Goal: Task Accomplishment & Management: Complete application form

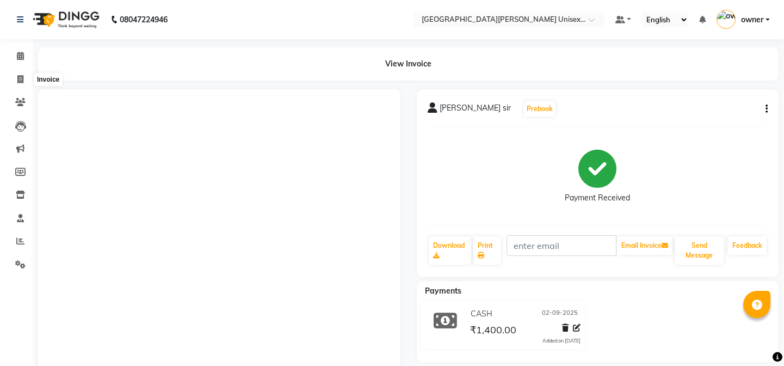
click at [19, 76] on icon at bounding box center [20, 79] width 6 height 8
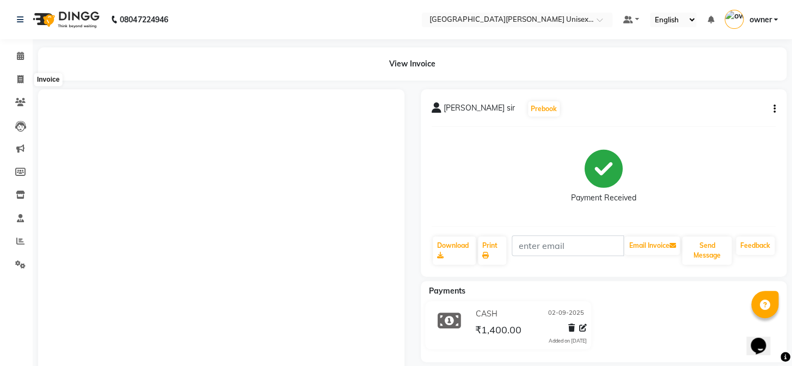
select select "service"
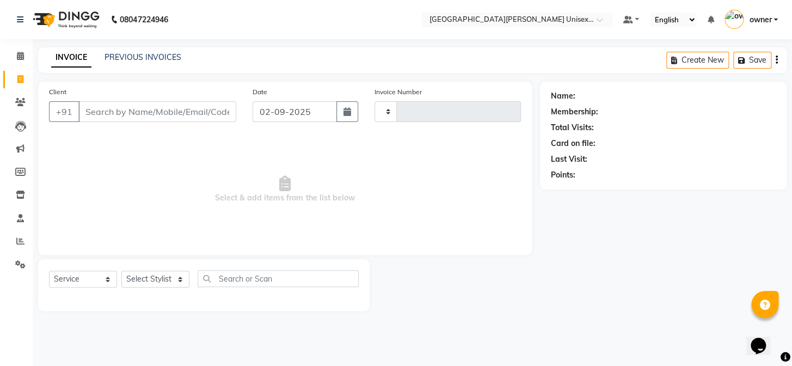
type input "2925"
select select "7055"
click at [180, 284] on select "Select Stylist" at bounding box center [155, 278] width 68 height 17
click at [182, 264] on div "Select Service Product Membership Package Voucher Prepaid Gift Card Select Styl…" at bounding box center [203, 285] width 331 height 52
click at [182, 280] on select "Select Stylist" at bounding box center [155, 278] width 68 height 17
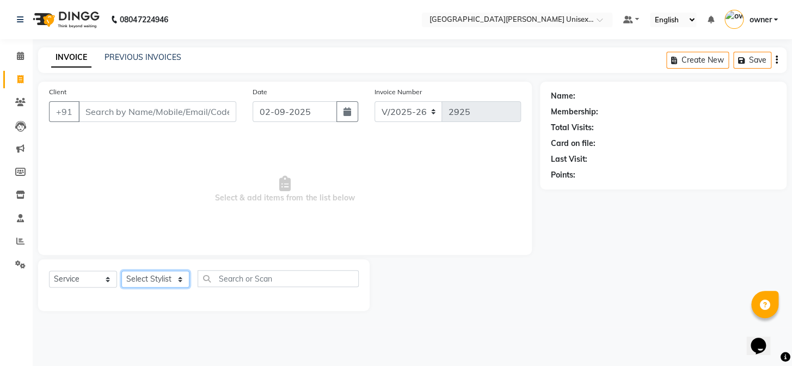
select select "58731"
click at [121, 270] on select "Select Stylist anjali [PERSON_NAME] [PERSON_NAME] styler [PERSON_NAME] [PERSON_…" at bounding box center [155, 278] width 68 height 17
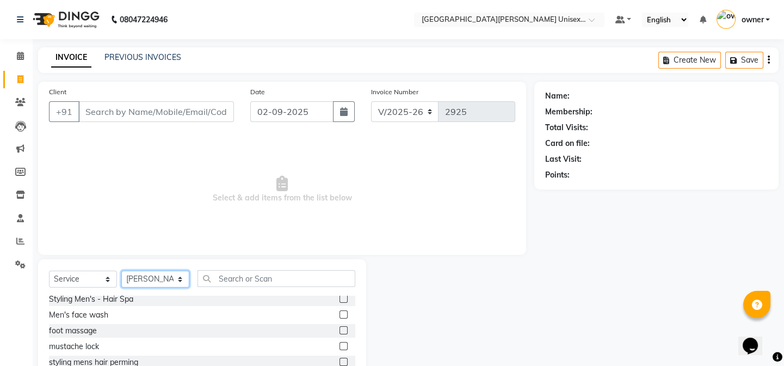
scroll to position [98, 0]
click at [246, 287] on div "Select Service Product Membership Package Voucher Prepaid Gift Card Select Styl…" at bounding box center [202, 283] width 306 height 26
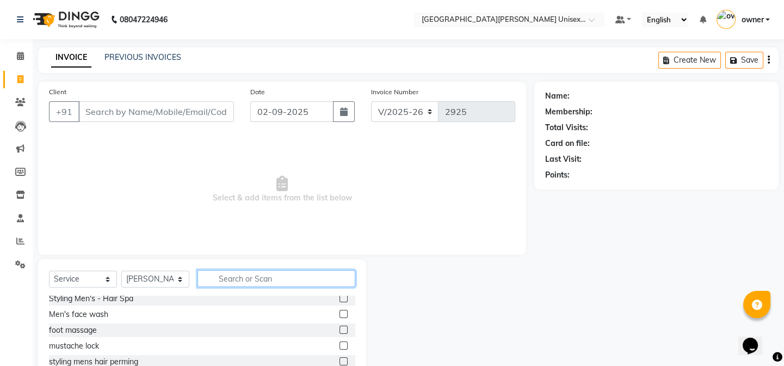
click at [246, 282] on input "text" at bounding box center [277, 278] width 158 height 17
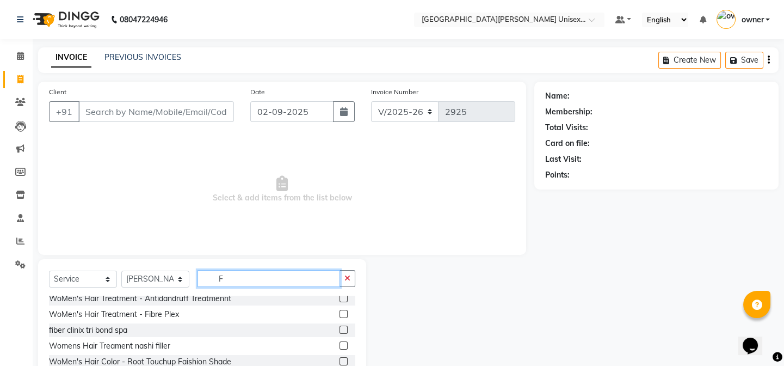
scroll to position [0, 0]
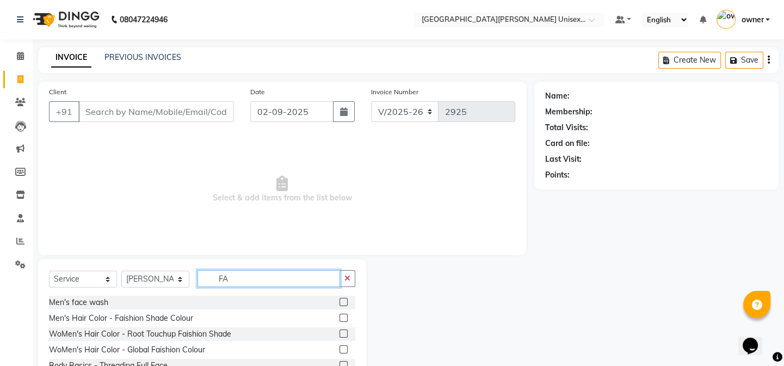
type input "FAC"
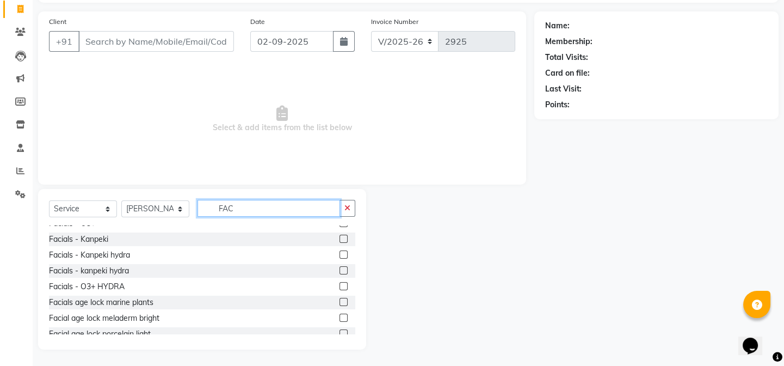
scroll to position [223, 0]
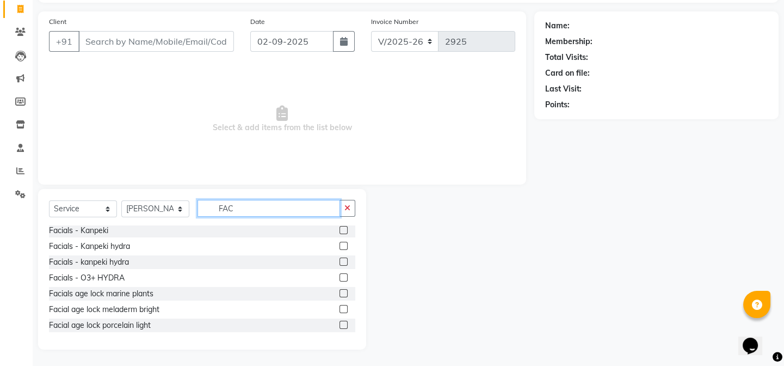
click at [286, 206] on input "FAC" at bounding box center [269, 208] width 143 height 17
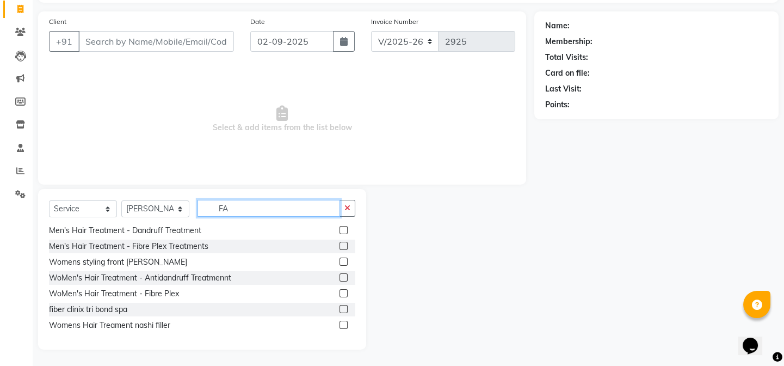
scroll to position [0, 0]
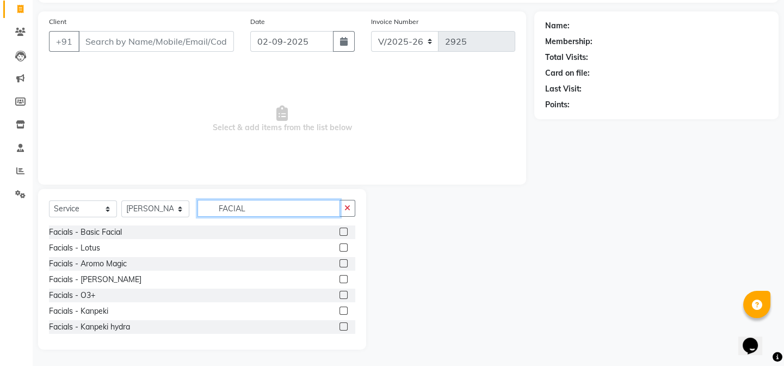
type input "FACIAL"
click at [340, 291] on label at bounding box center [344, 295] width 8 height 8
click at [340, 292] on input "checkbox" at bounding box center [343, 295] width 7 height 7
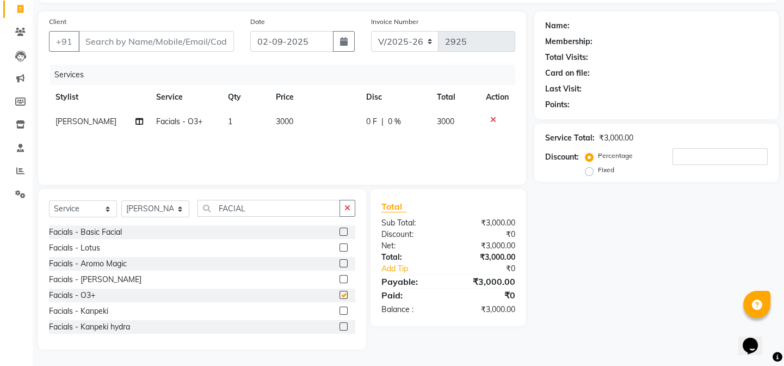
checkbox input "false"
click at [349, 208] on icon "button" at bounding box center [347, 208] width 6 height 8
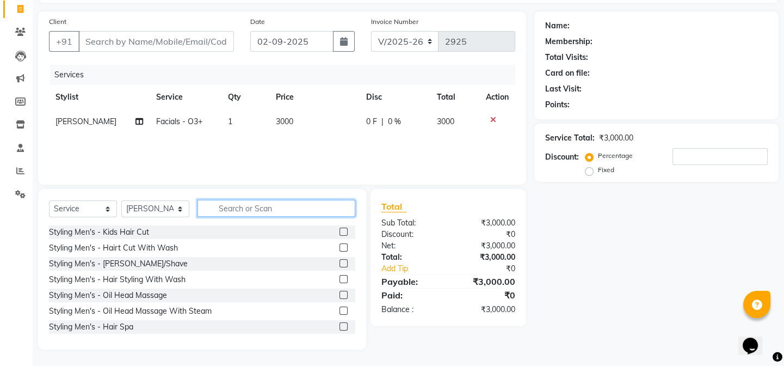
click at [349, 208] on input "text" at bounding box center [277, 208] width 158 height 17
type input "THRE"
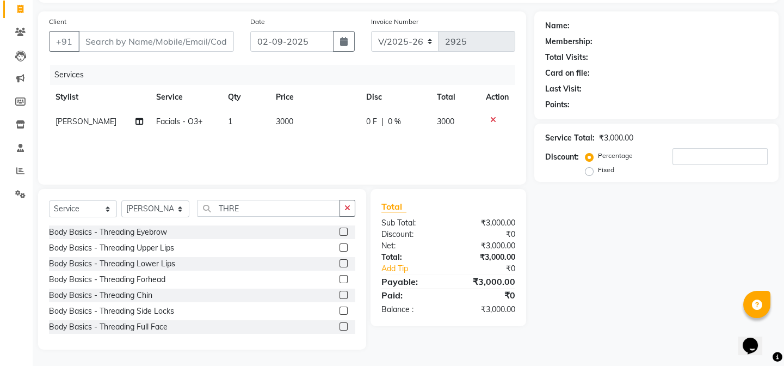
click at [340, 229] on label at bounding box center [344, 231] width 8 height 8
click at [340, 229] on input "checkbox" at bounding box center [343, 232] width 7 height 7
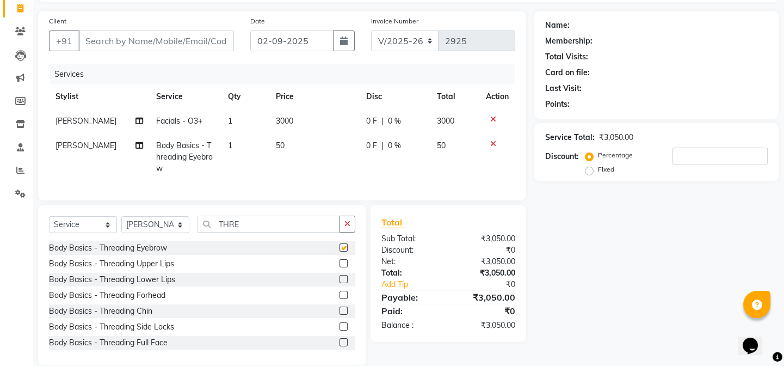
checkbox input "false"
click at [340, 267] on label at bounding box center [344, 263] width 8 height 8
click at [340, 267] on input "checkbox" at bounding box center [343, 263] width 7 height 7
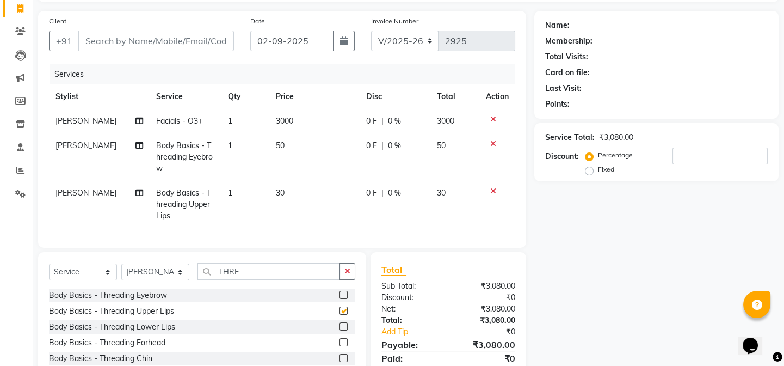
checkbox input "false"
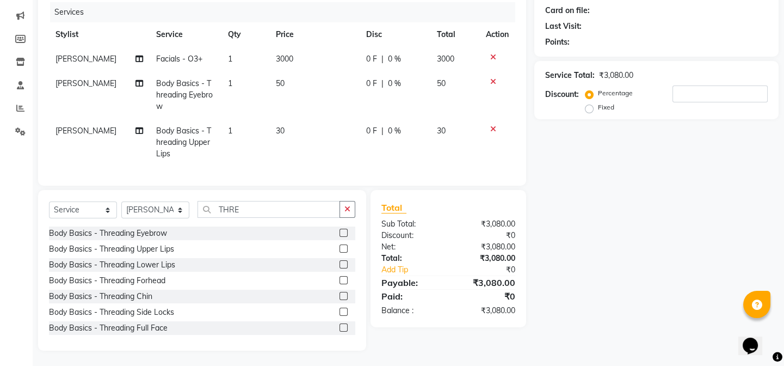
scroll to position [141, 0]
click at [340, 277] on label at bounding box center [344, 279] width 8 height 8
click at [340, 277] on input "checkbox" at bounding box center [343, 279] width 7 height 7
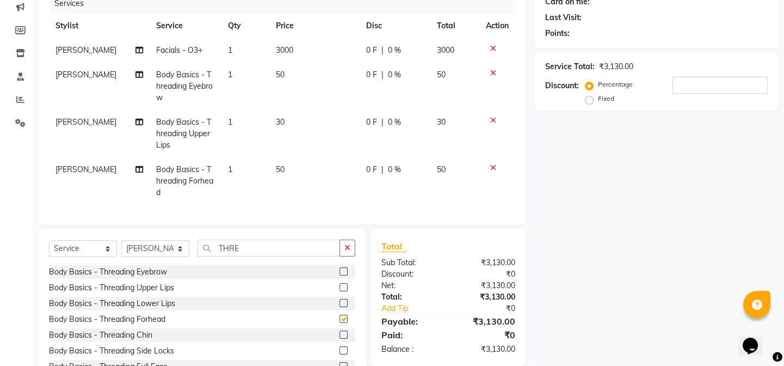
checkbox input "false"
click at [349, 239] on button "button" at bounding box center [348, 247] width 16 height 17
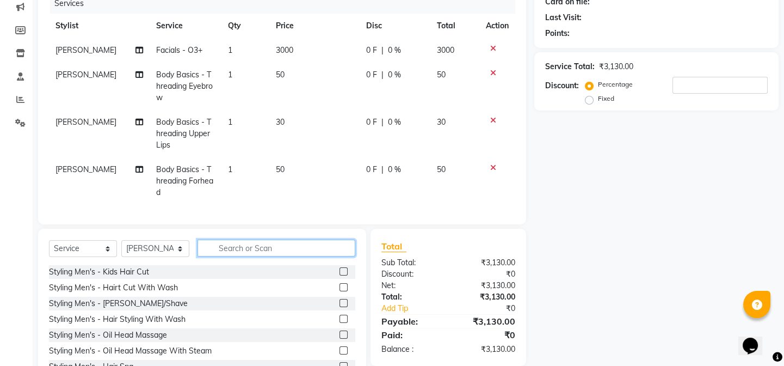
click at [349, 239] on input "text" at bounding box center [277, 247] width 158 height 17
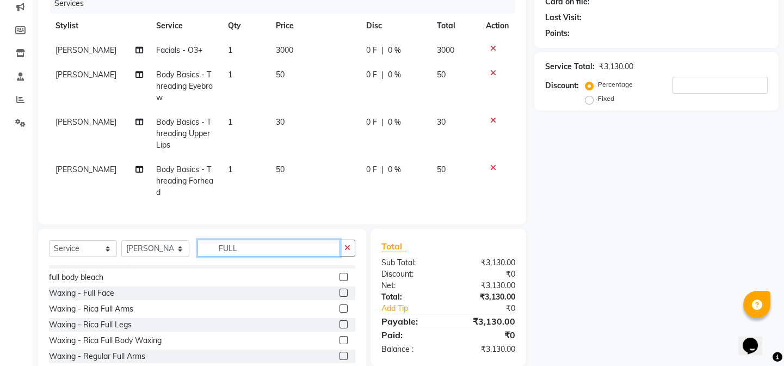
scroll to position [63, 0]
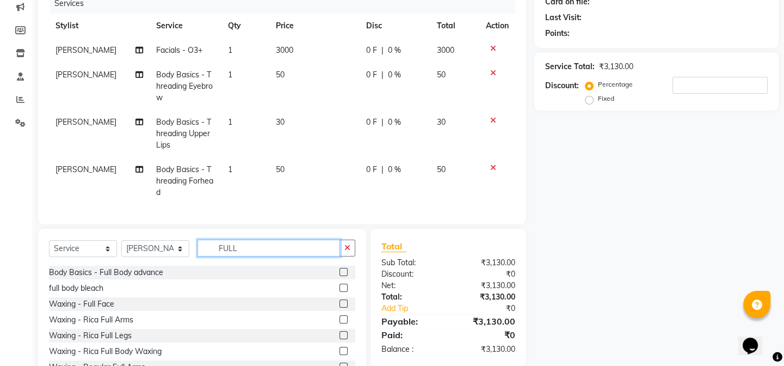
type input "FULL"
click at [340, 315] on label at bounding box center [344, 319] width 8 height 8
click at [340, 316] on input "checkbox" at bounding box center [343, 319] width 7 height 7
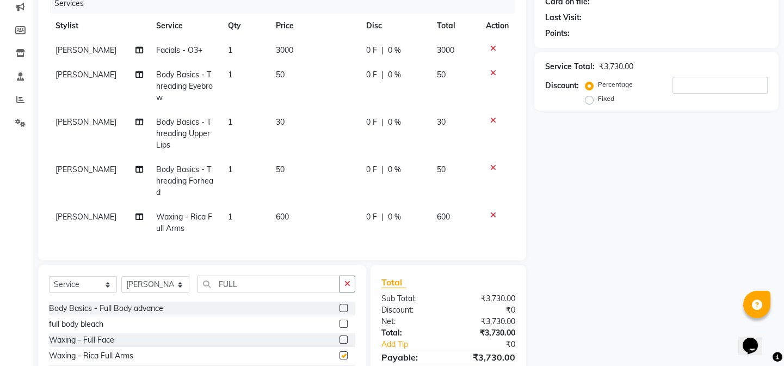
checkbox input "false"
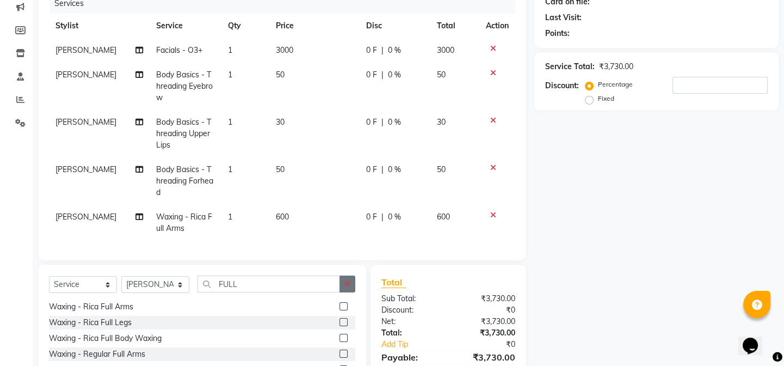
click at [346, 280] on icon "button" at bounding box center [347, 284] width 6 height 8
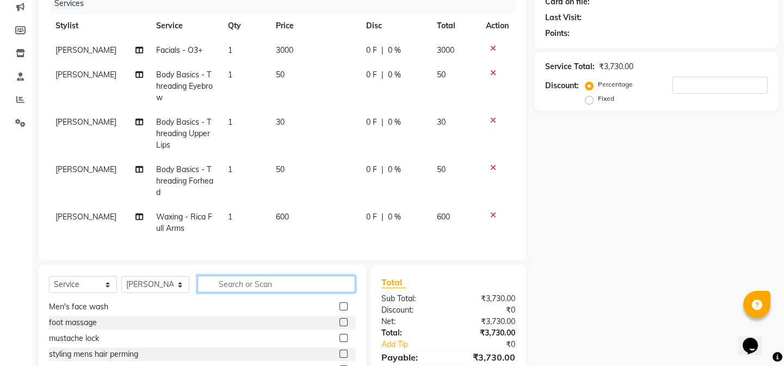
click at [344, 277] on input "text" at bounding box center [277, 283] width 158 height 17
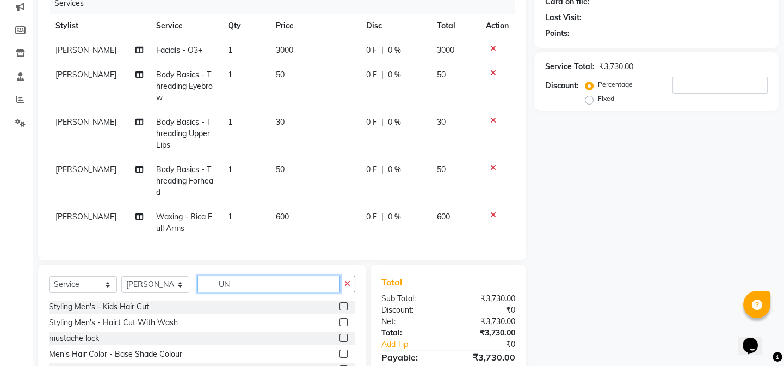
scroll to position [0, 0]
type input "UN"
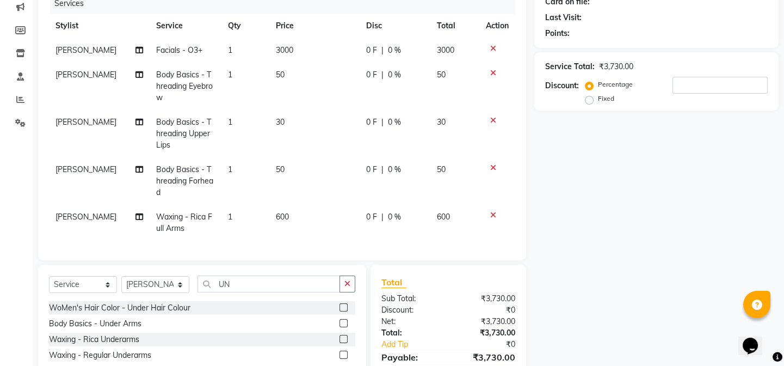
click at [344, 335] on label at bounding box center [344, 339] width 8 height 8
click at [344, 336] on input "checkbox" at bounding box center [343, 339] width 7 height 7
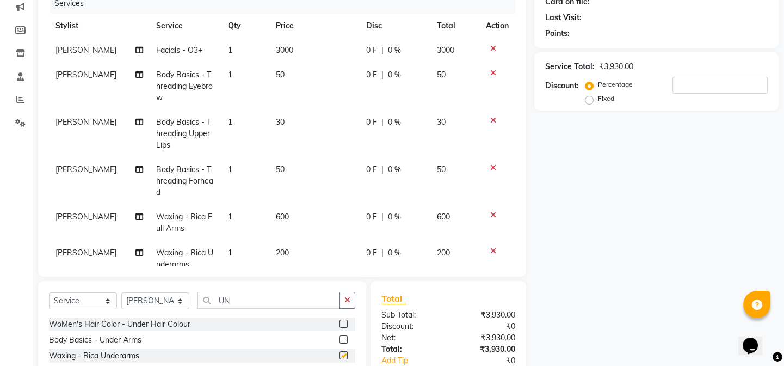
checkbox input "false"
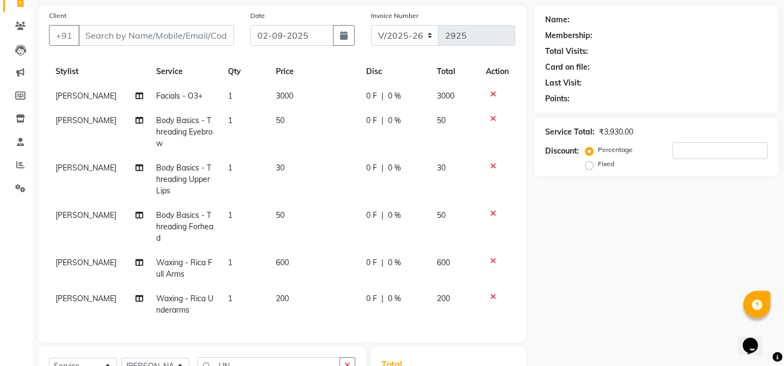
scroll to position [98, 0]
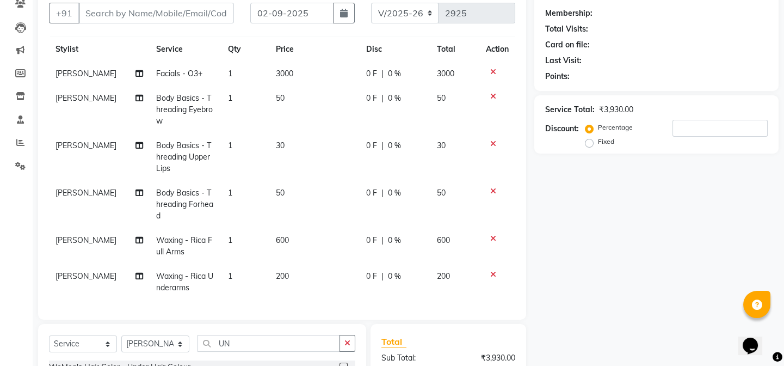
click at [490, 68] on icon at bounding box center [493, 72] width 6 height 8
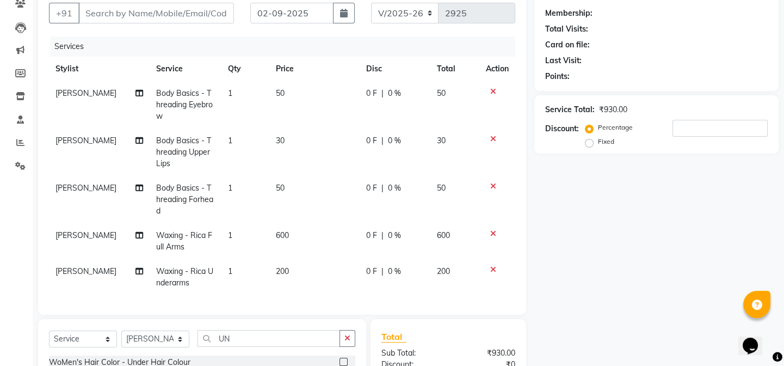
click at [490, 93] on icon at bounding box center [493, 92] width 6 height 8
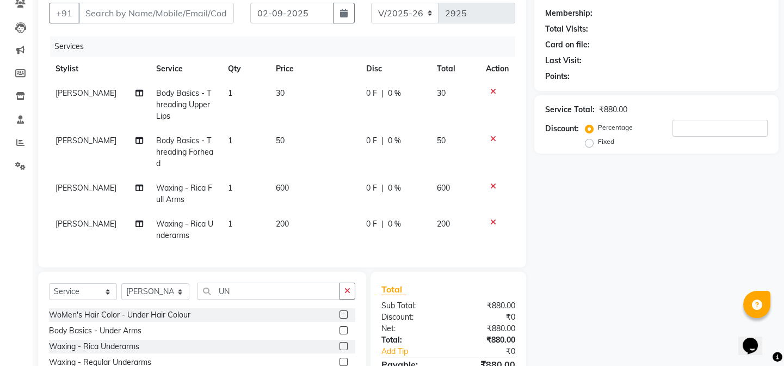
click at [491, 93] on icon at bounding box center [493, 92] width 6 height 8
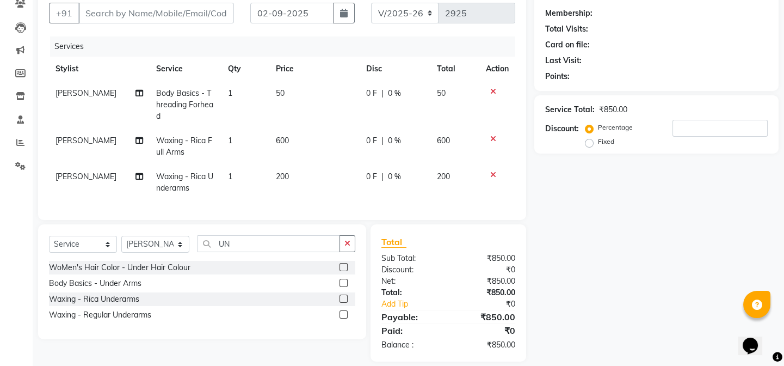
click at [491, 93] on icon at bounding box center [493, 92] width 6 height 8
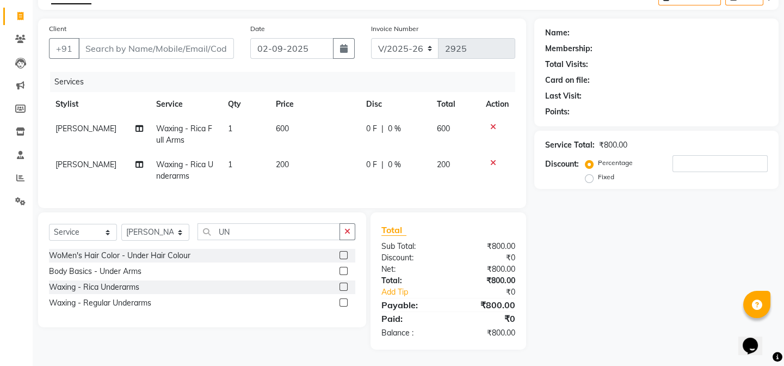
click at [491, 123] on icon at bounding box center [493, 127] width 6 height 8
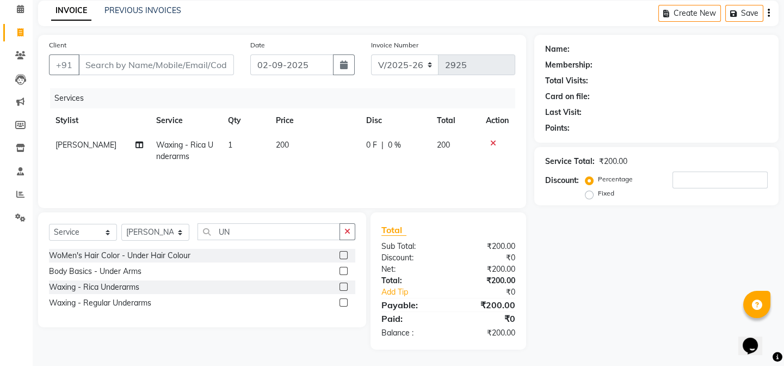
click at [492, 142] on icon at bounding box center [493, 143] width 6 height 8
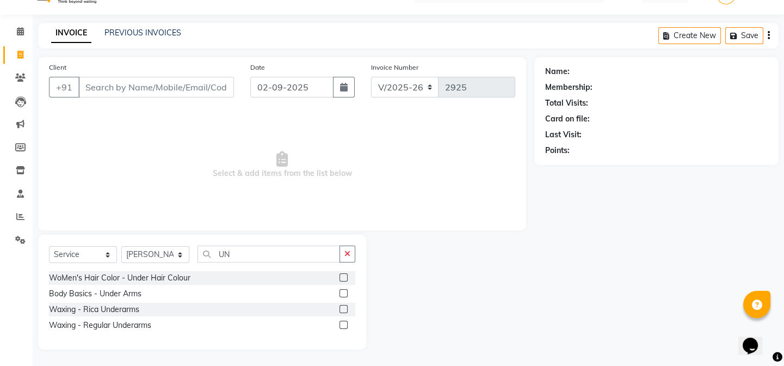
scroll to position [24, 0]
click at [145, 82] on input "Client" at bounding box center [156, 87] width 156 height 21
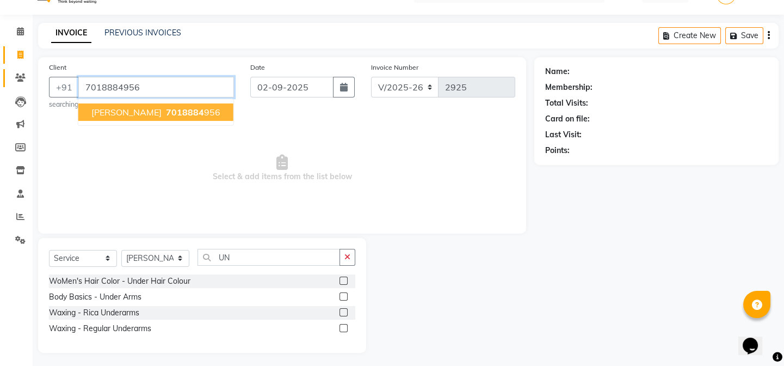
type input "7018884956"
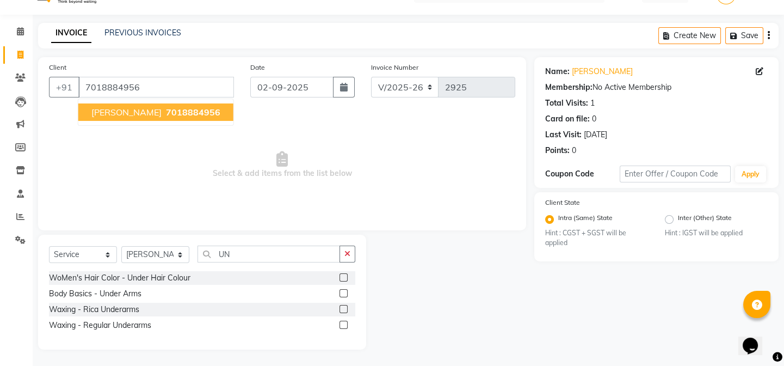
click at [146, 118] on button "akshi 7018884956" at bounding box center [155, 111] width 155 height 17
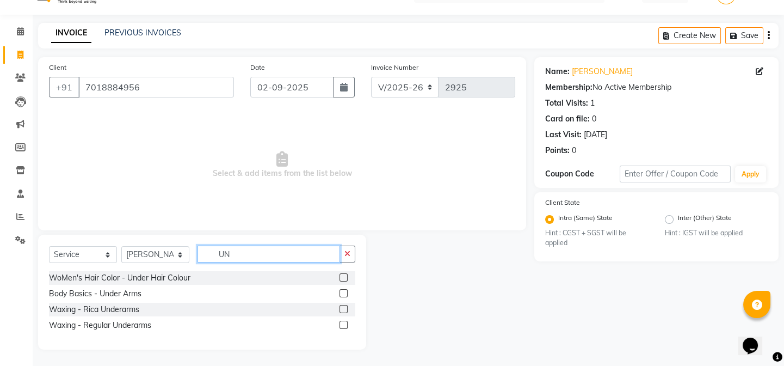
click at [257, 258] on input "UN" at bounding box center [269, 253] width 143 height 17
type input "U"
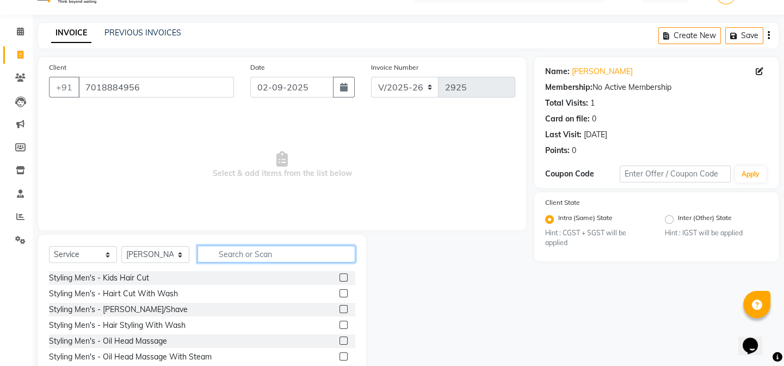
click at [227, 258] on input "text" at bounding box center [277, 253] width 158 height 17
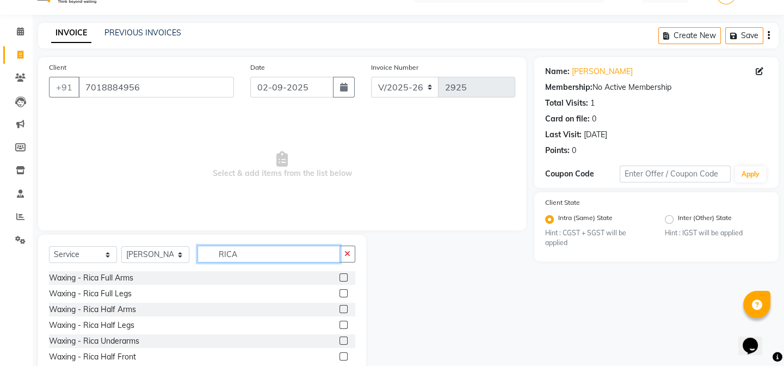
type input "RICA"
click at [340, 340] on label at bounding box center [344, 340] width 8 height 8
click at [340, 340] on input "checkbox" at bounding box center [343, 340] width 7 height 7
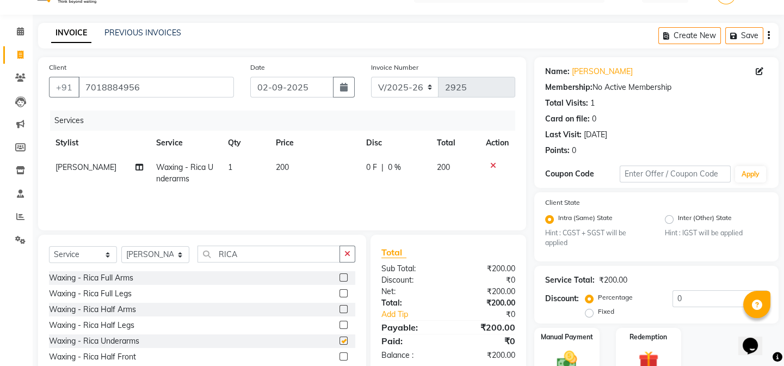
checkbox input "false"
drag, startPoint x: 250, startPoint y: 255, endPoint x: 251, endPoint y: 260, distance: 5.7
click at [250, 255] on input "RICA" at bounding box center [269, 253] width 143 height 17
type input "R"
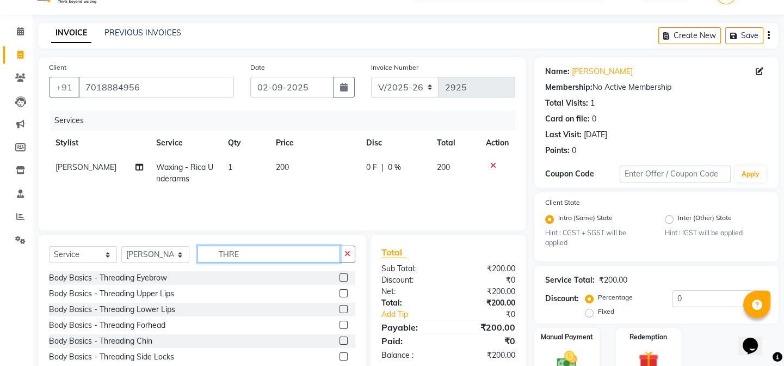
type input "THRE"
click at [340, 277] on label at bounding box center [344, 277] width 8 height 8
click at [340, 277] on input "checkbox" at bounding box center [343, 277] width 7 height 7
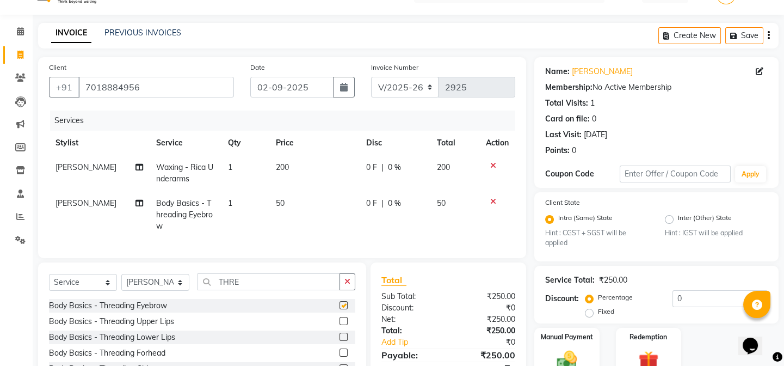
checkbox input "false"
click at [340, 325] on label at bounding box center [344, 321] width 8 height 8
click at [340, 325] on input "checkbox" at bounding box center [343, 321] width 7 height 7
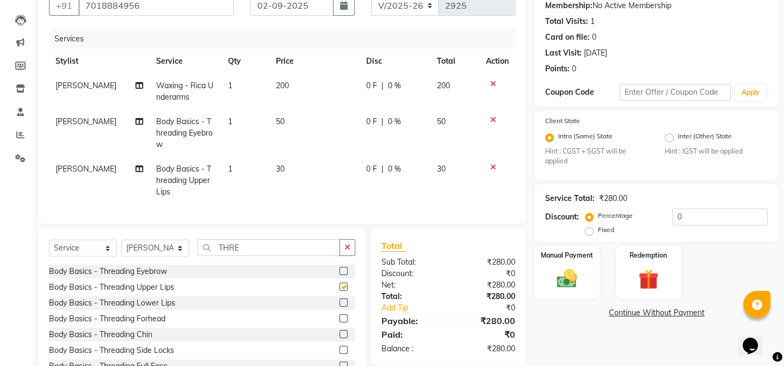
checkbox input "false"
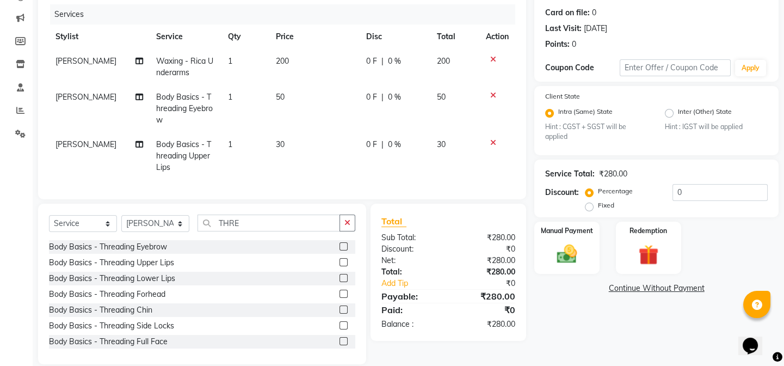
scroll to position [152, 0]
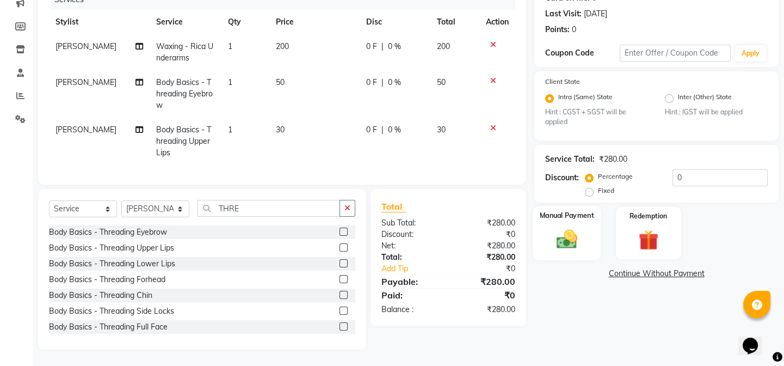
click at [580, 248] on div "Manual Payment" at bounding box center [566, 233] width 67 height 54
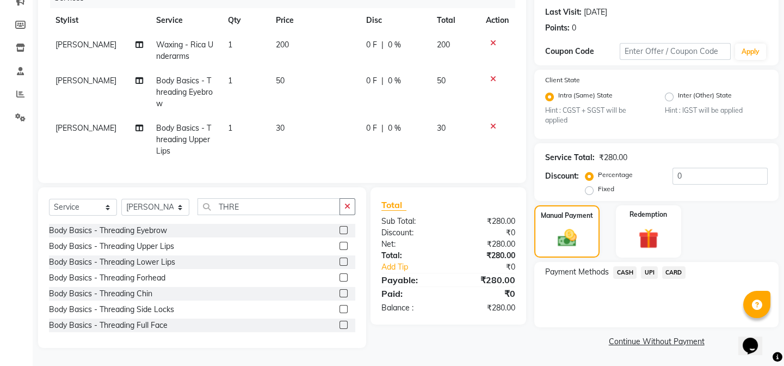
scroll to position [148, 0]
click at [272, 214] on input "THRE" at bounding box center [269, 206] width 143 height 17
type input "T"
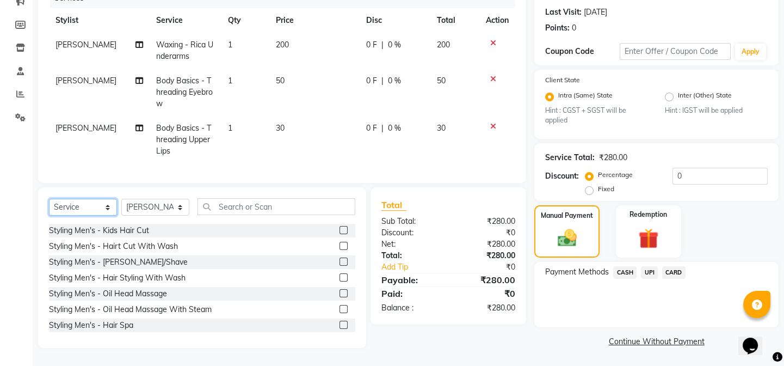
click at [78, 213] on select "Select Service Product Membership Package Voucher Prepaid Gift Card" at bounding box center [83, 207] width 68 height 17
select select "product"
click at [49, 205] on select "Select Service Product Membership Package Voucher Prepaid Gift Card" at bounding box center [83, 207] width 68 height 17
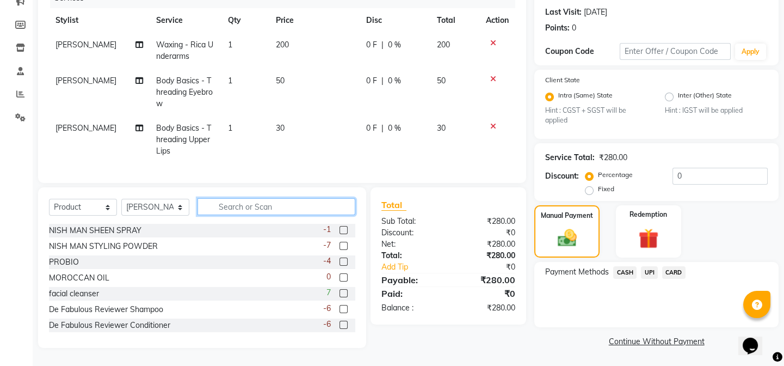
click at [219, 215] on input "text" at bounding box center [277, 206] width 158 height 17
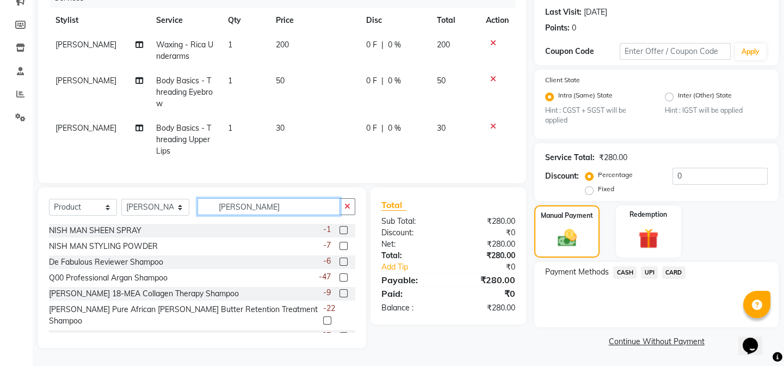
scroll to position [147, 0]
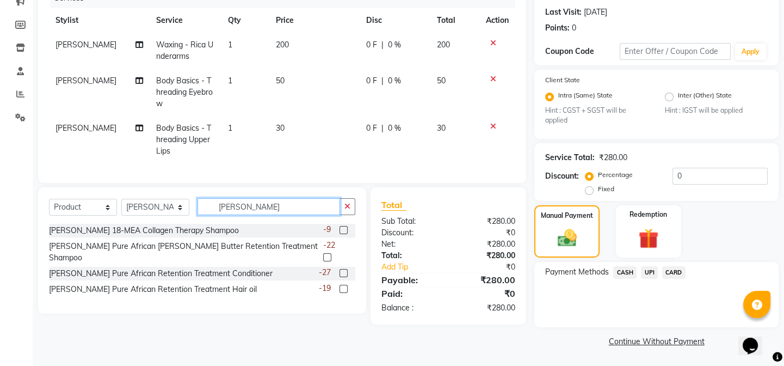
type input "SHEA"
click at [331, 253] on label at bounding box center [327, 257] width 8 height 8
click at [330, 254] on input "checkbox" at bounding box center [326, 257] width 7 height 7
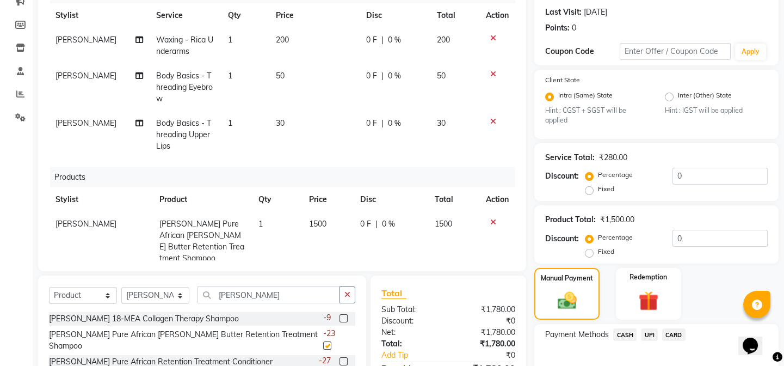
checkbox input "false"
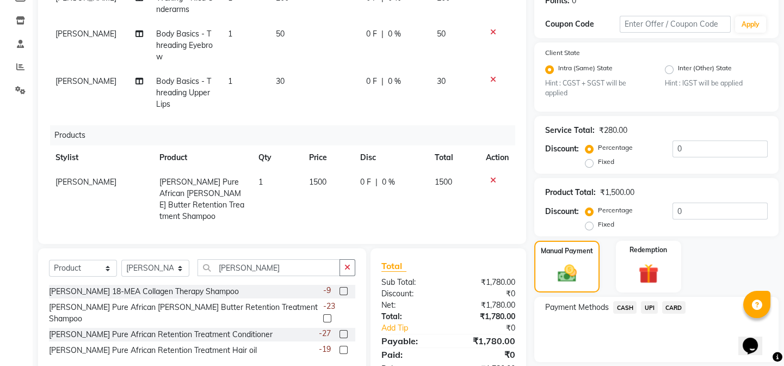
scroll to position [196, 0]
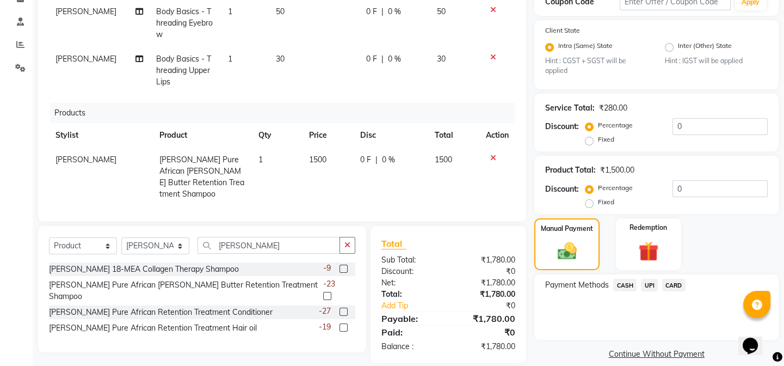
click at [329, 161] on td "1500" at bounding box center [328, 176] width 51 height 59
select select "58731"
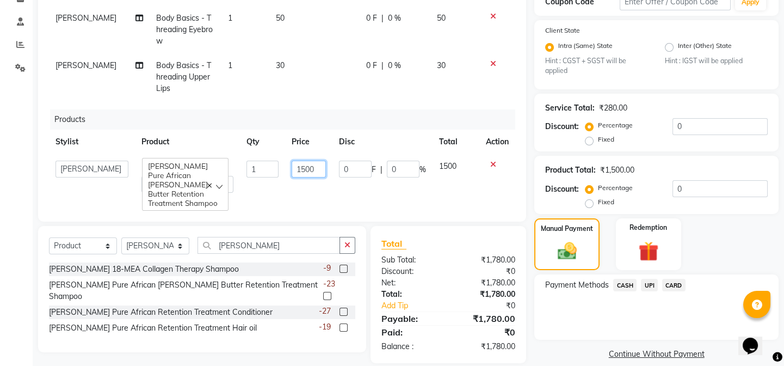
click at [312, 161] on input "1500" at bounding box center [309, 169] width 34 height 17
type input "1"
type input "1860"
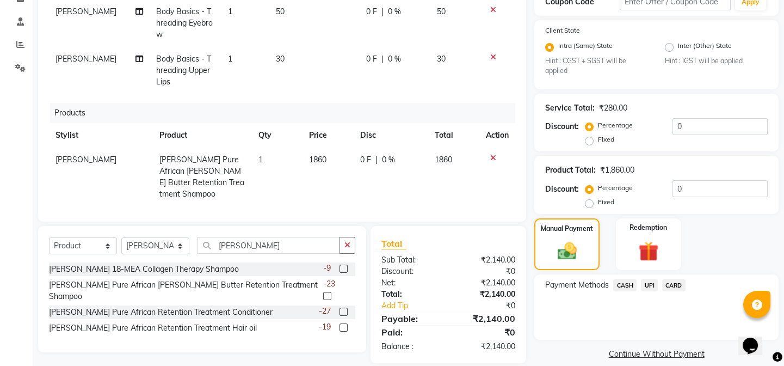
click at [354, 200] on div "Services Stylist Service Qty Price Disc Total Action NEHA CHHETRI Waxing - Rica…" at bounding box center [282, 75] width 466 height 272
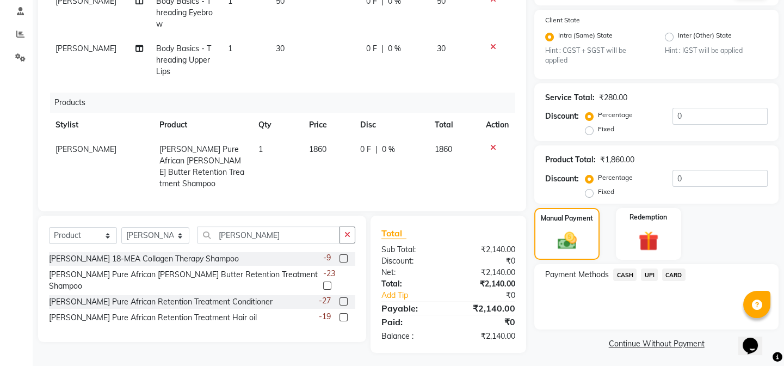
scroll to position [210, 0]
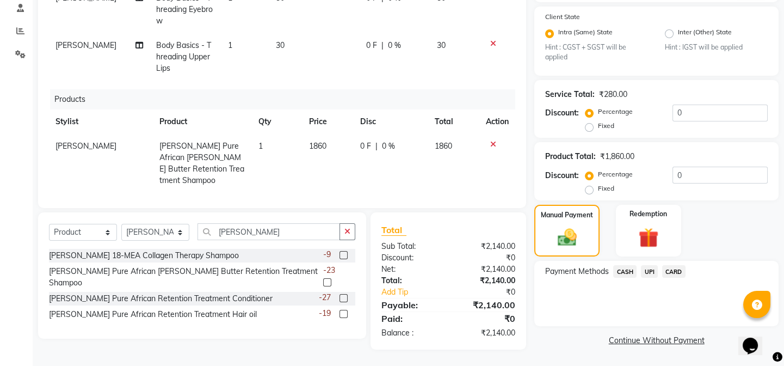
click at [367, 147] on div "0 F | 0 %" at bounding box center [391, 145] width 62 height 11
select select "58731"
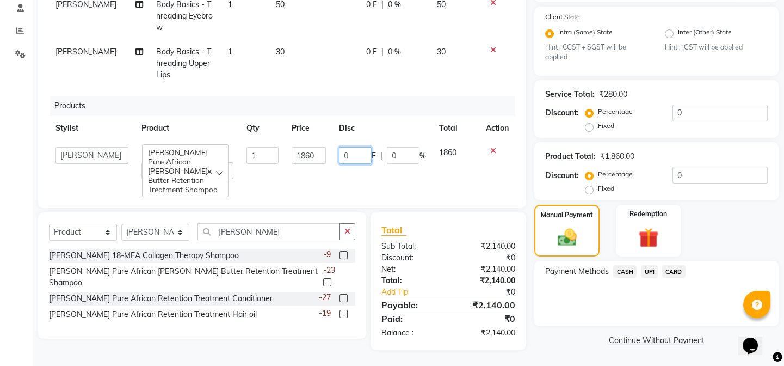
click at [348, 151] on input "0" at bounding box center [355, 155] width 33 height 17
type input "60"
click at [374, 170] on td "60 F | 0 %" at bounding box center [382, 162] width 100 height 45
select select "58731"
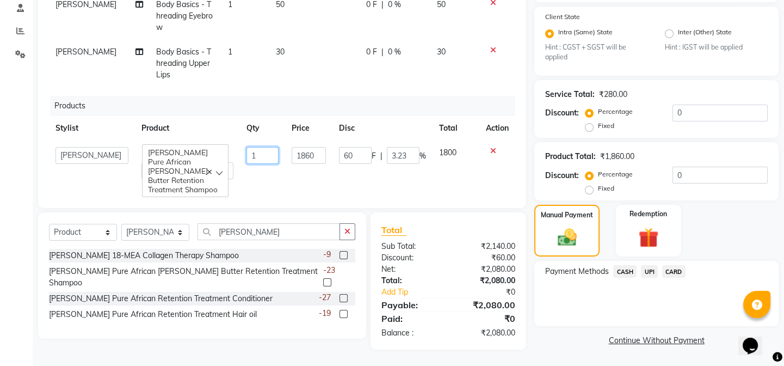
click at [268, 176] on td "1" at bounding box center [263, 162] width 46 height 45
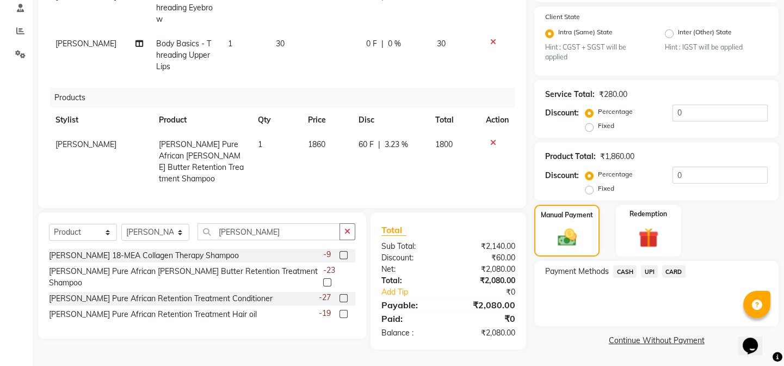
scroll to position [20, 0]
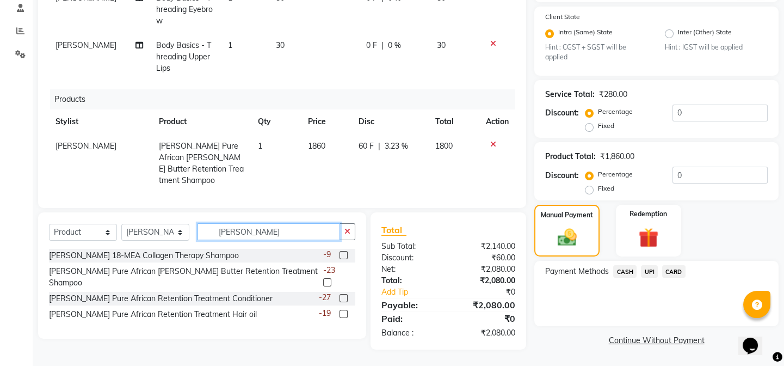
click at [255, 230] on input "SHEA" at bounding box center [269, 231] width 143 height 17
click at [347, 294] on label at bounding box center [344, 298] width 8 height 8
click at [347, 295] on input "checkbox" at bounding box center [343, 298] width 7 height 7
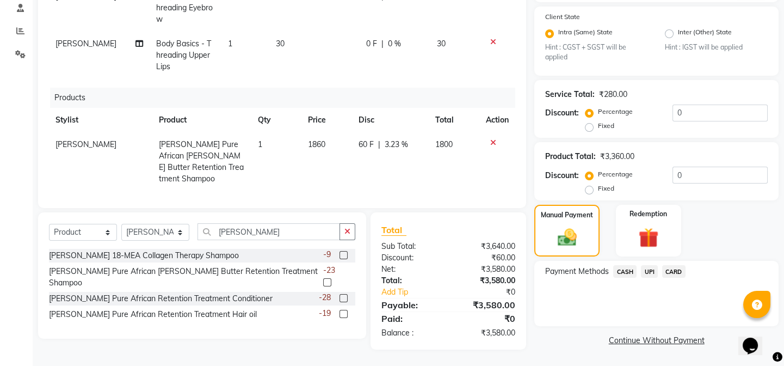
checkbox input "false"
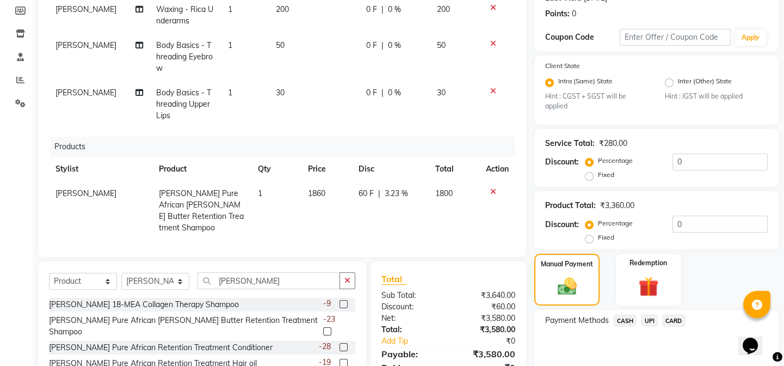
scroll to position [161, 0]
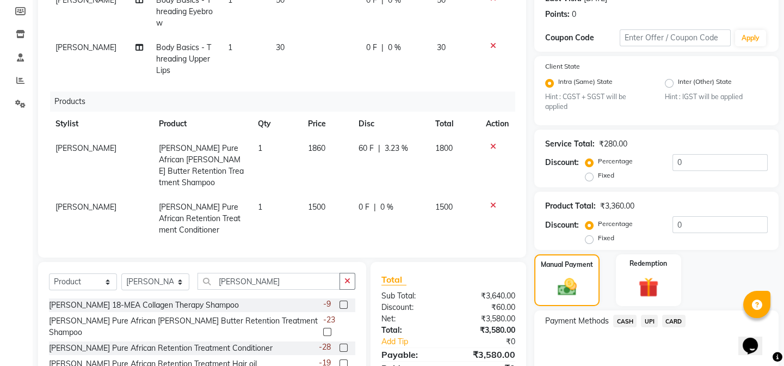
click at [330, 195] on td "1500" at bounding box center [326, 218] width 51 height 47
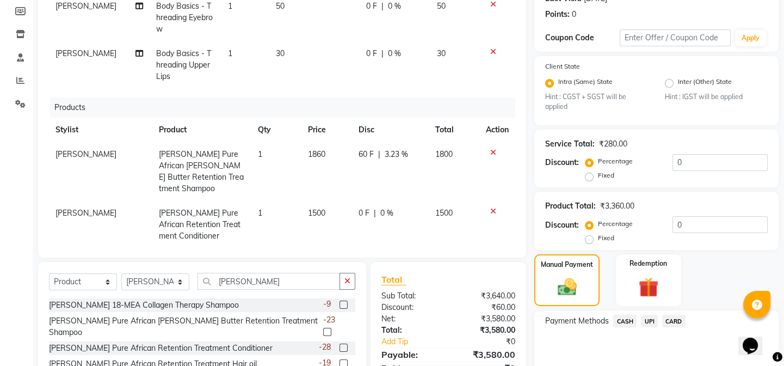
select select "58731"
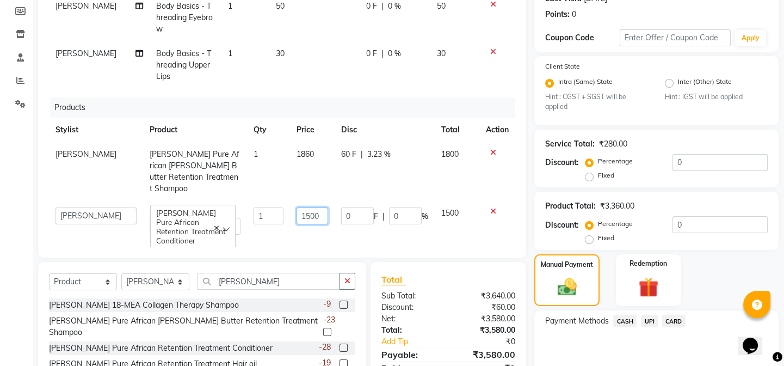
click at [318, 207] on input "1500" at bounding box center [313, 215] width 32 height 17
type input "1"
type input "1950"
click at [349, 226] on td "0 F | 0 %" at bounding box center [385, 221] width 100 height 40
select select "58731"
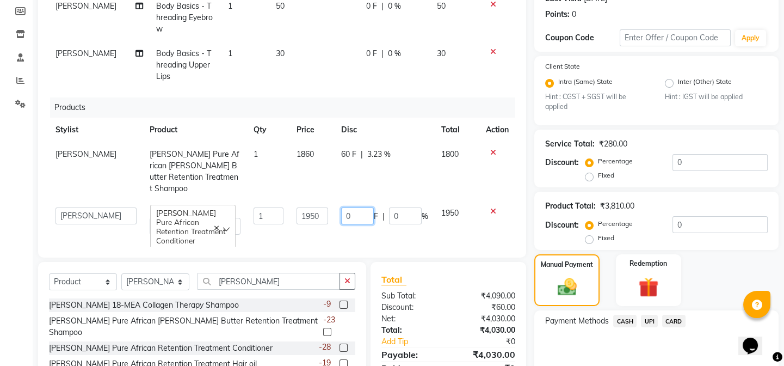
click at [348, 207] on input "0" at bounding box center [357, 215] width 33 height 17
type input "50"
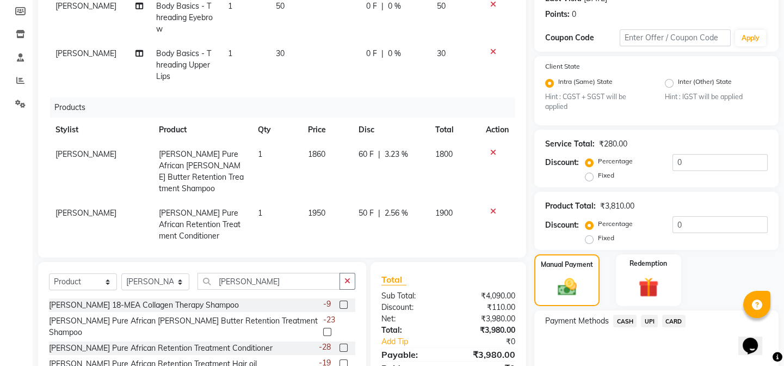
click at [399, 227] on td "50 F | 2.56 %" at bounding box center [390, 224] width 76 height 47
select select "58731"
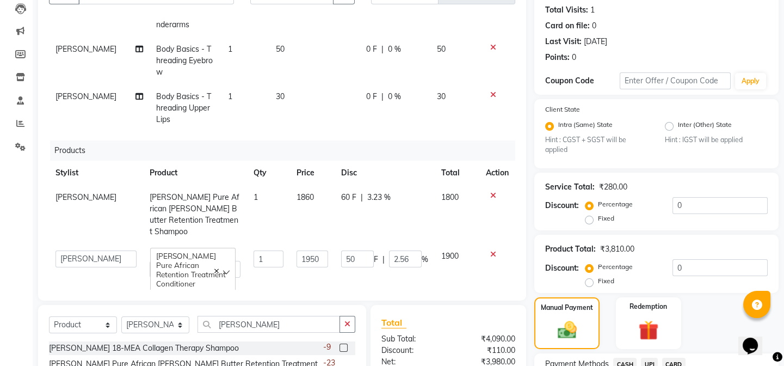
scroll to position [111, 0]
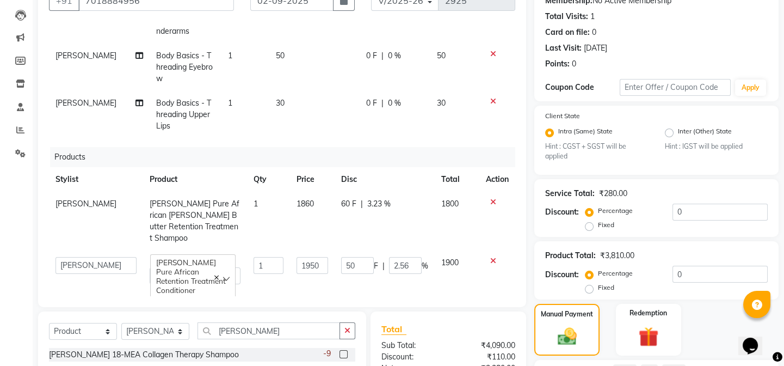
click at [342, 201] on span "60 F" at bounding box center [348, 203] width 15 height 11
select select "58731"
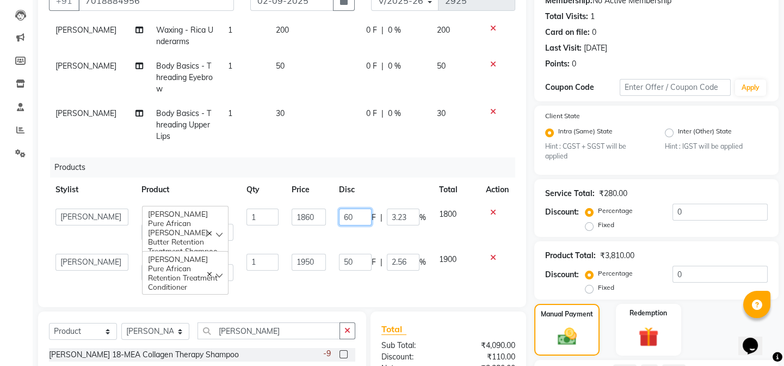
click at [350, 208] on input "60" at bounding box center [355, 216] width 33 height 17
type input "6"
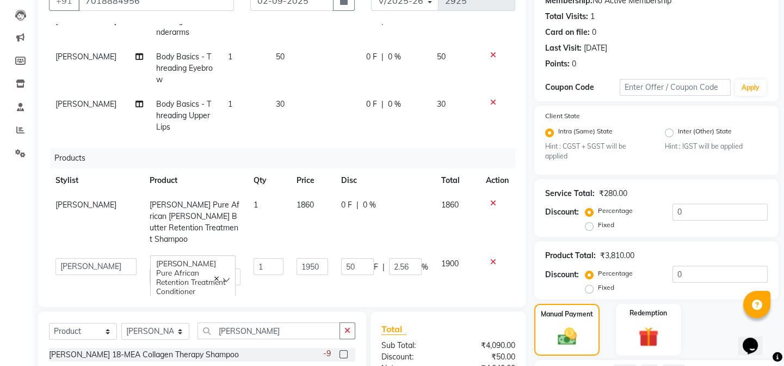
click at [341, 229] on td "0 F | 0 %" at bounding box center [385, 222] width 100 height 59
select select "58731"
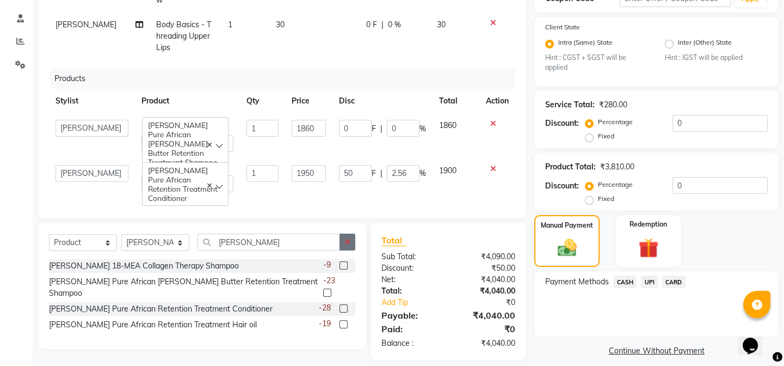
scroll to position [210, 0]
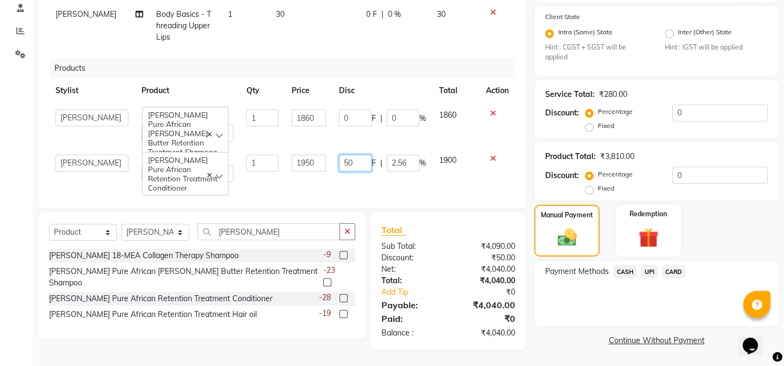
click at [348, 158] on input "50" at bounding box center [355, 163] width 33 height 17
type input "5"
click at [353, 176] on td "F | 2.56 %" at bounding box center [382, 168] width 100 height 40
select select "58731"
click at [403, 112] on input "0" at bounding box center [403, 117] width 33 height 17
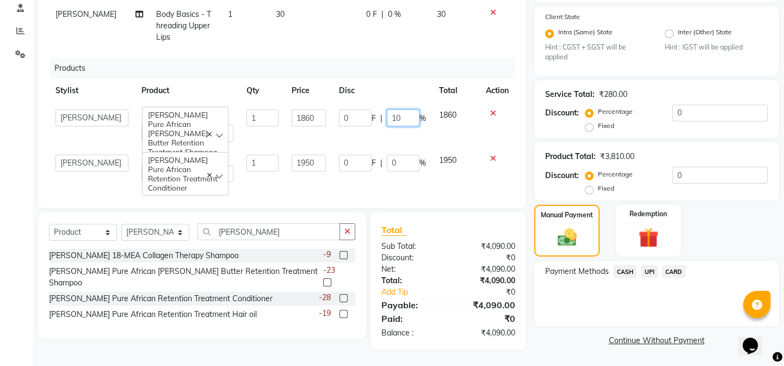
type input "1"
type input "5"
click at [433, 122] on td "1860" at bounding box center [456, 125] width 47 height 45
select select "58731"
click at [400, 155] on input "0" at bounding box center [403, 163] width 33 height 17
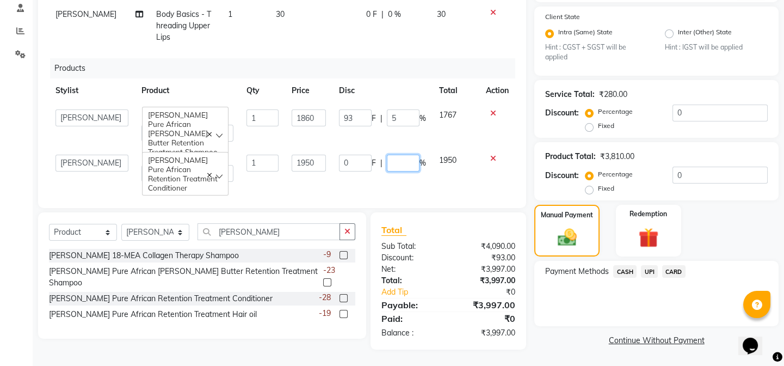
type input "5"
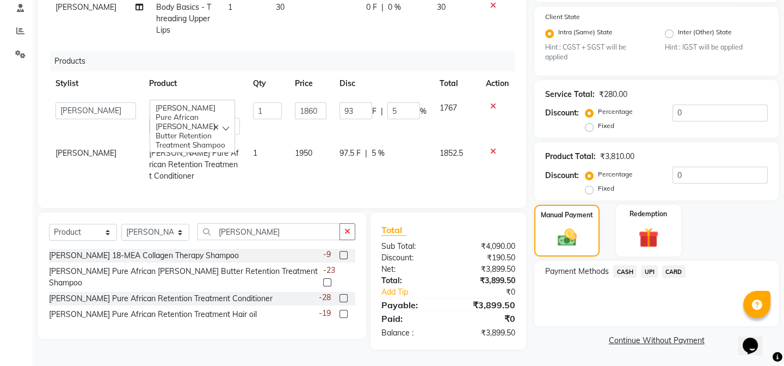
click at [465, 184] on div "Services Stylist Service Qty Price Disc Total Action NEHA CHHETRI Waxing - Rica…" at bounding box center [282, 61] width 466 height 272
click at [395, 104] on input "5" at bounding box center [403, 110] width 33 height 17
type input "7"
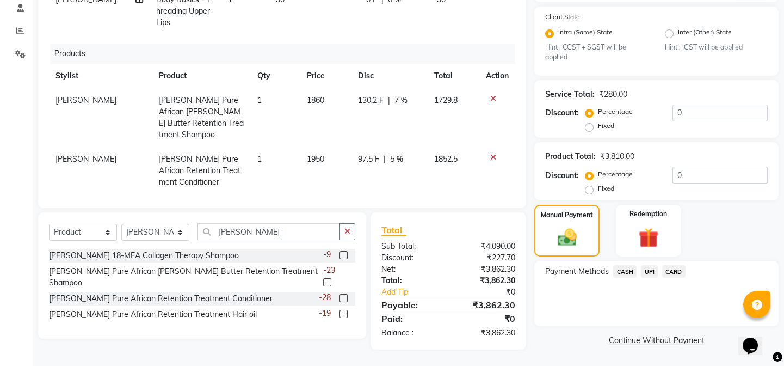
click at [399, 147] on td "97.5 F | 5 %" at bounding box center [390, 170] width 77 height 47
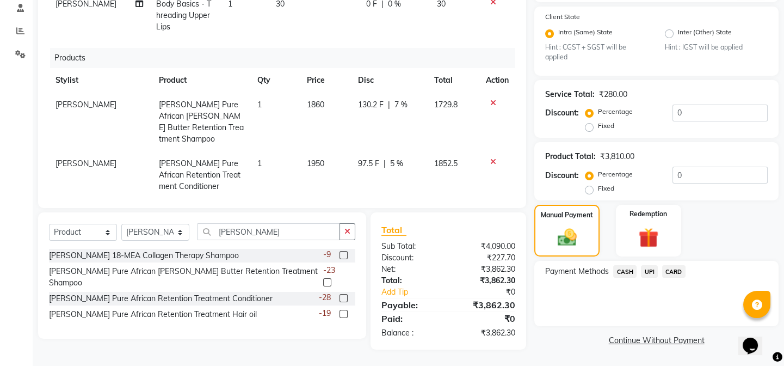
select select "58731"
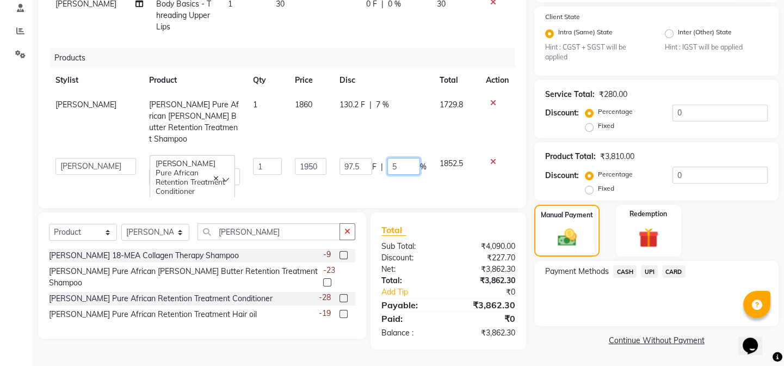
click at [393, 158] on input "5" at bounding box center [403, 166] width 33 height 17
type input "7"
click at [414, 168] on td "97.5 F | 7 %" at bounding box center [383, 171] width 100 height 40
select select "58731"
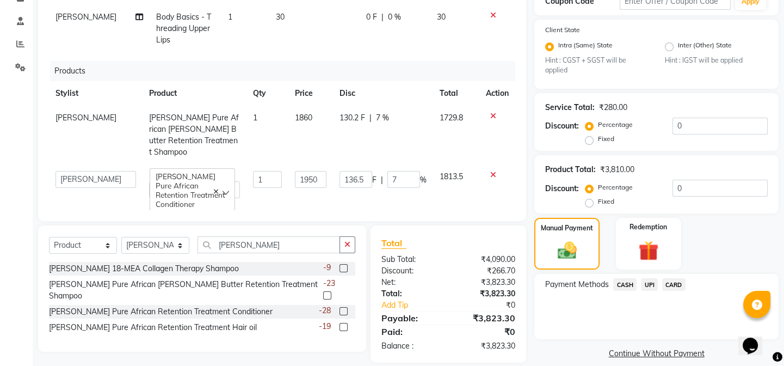
scroll to position [198, 0]
click at [645, 286] on span "UPI" at bounding box center [649, 284] width 17 height 13
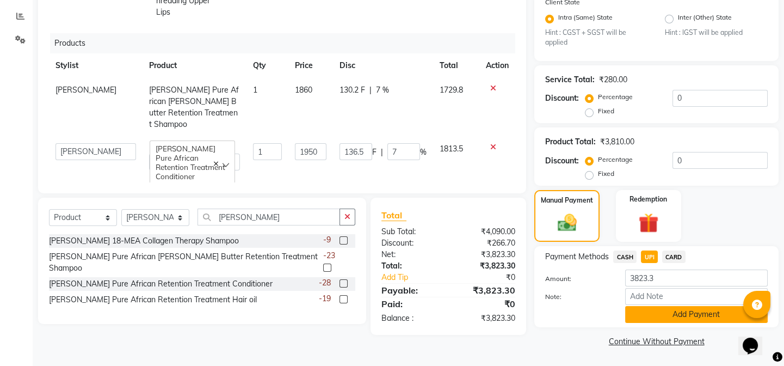
click at [651, 316] on button "Add Payment" at bounding box center [696, 314] width 143 height 17
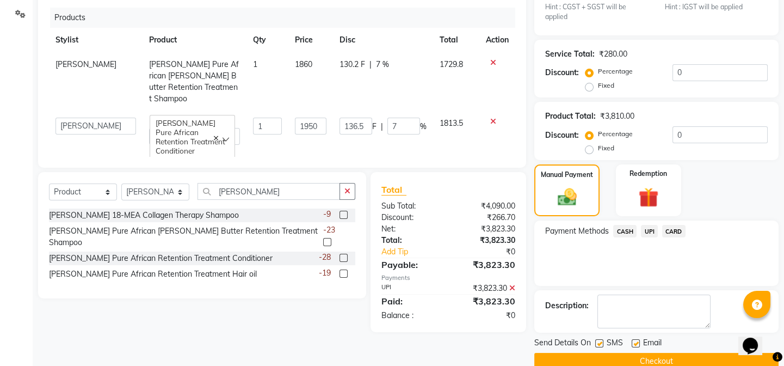
scroll to position [271, 0]
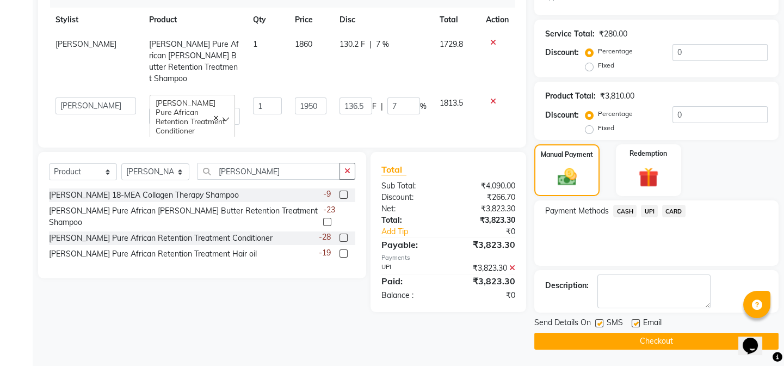
click at [650, 337] on button "Checkout" at bounding box center [656, 340] width 244 height 17
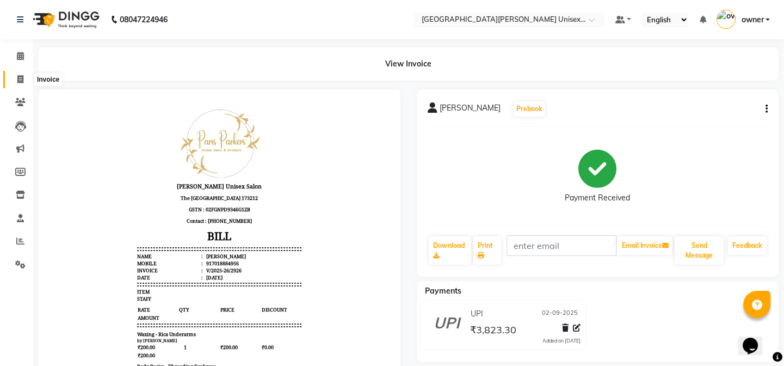
click at [24, 83] on span at bounding box center [20, 79] width 19 height 13
select select "service"
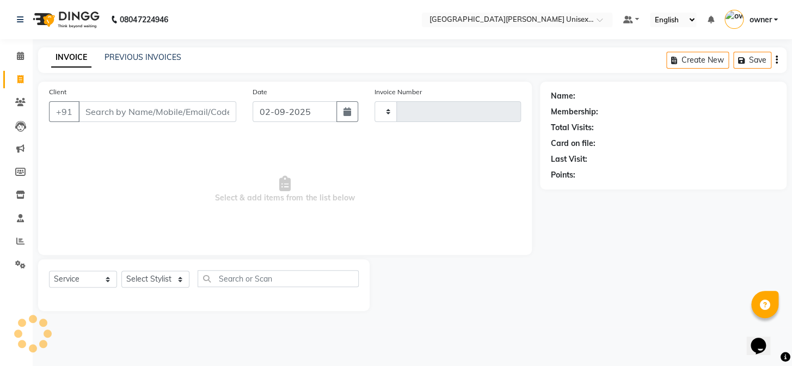
type input "2928"
select select "7055"
click at [128, 119] on input "Client" at bounding box center [157, 111] width 158 height 21
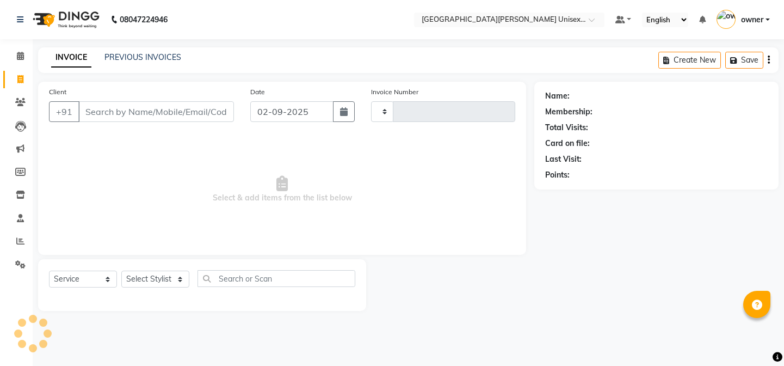
select select "service"
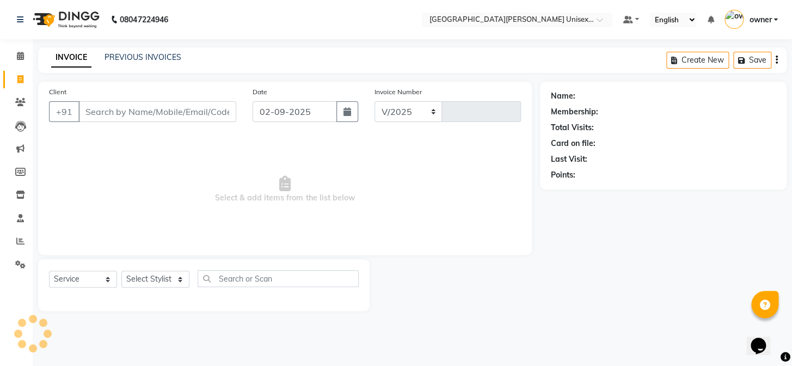
select select "7055"
type input "2925"
click at [175, 272] on select "Select Stylist" at bounding box center [155, 278] width 68 height 17
select select "86130"
click at [121, 270] on select "Select Stylist anjali [PERSON_NAME] [PERSON_NAME] styler [PERSON_NAME] [PERSON_…" at bounding box center [155, 278] width 68 height 17
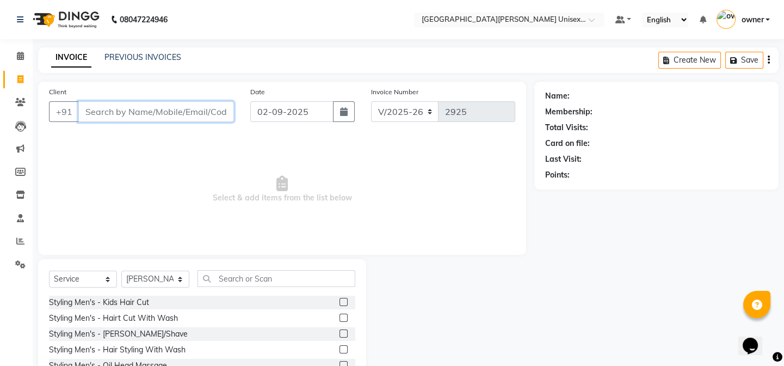
click at [182, 111] on input "Client" at bounding box center [156, 111] width 156 height 21
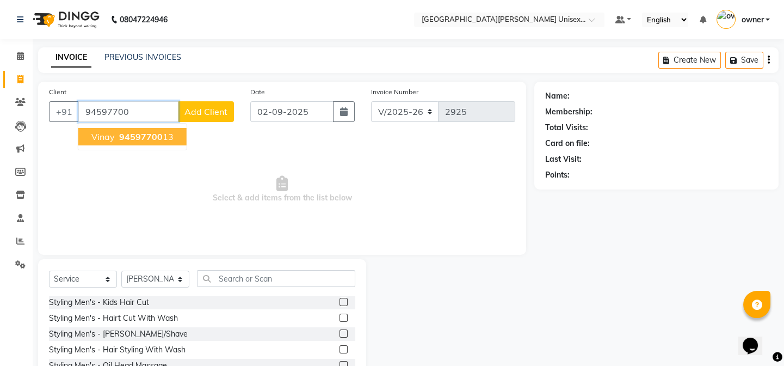
click at [168, 134] on ngb-highlight "94597700 13" at bounding box center [145, 136] width 57 height 11
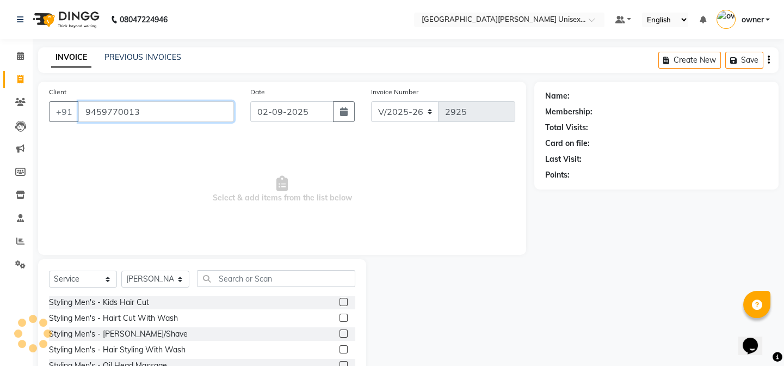
type input "9459770013"
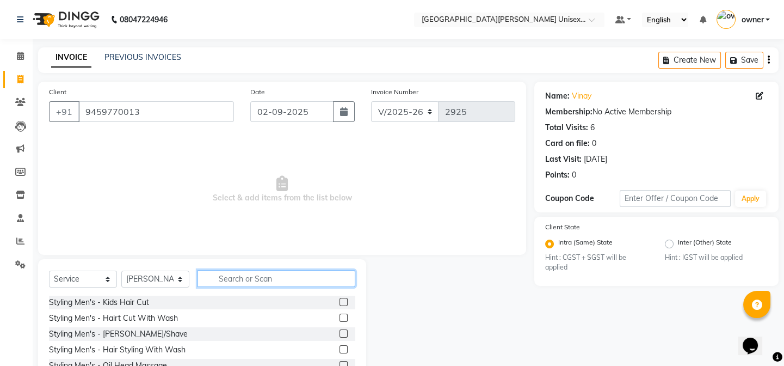
click at [237, 280] on input "text" at bounding box center [277, 278] width 158 height 17
click at [340, 316] on label at bounding box center [344, 317] width 8 height 8
click at [340, 316] on input "checkbox" at bounding box center [343, 318] width 7 height 7
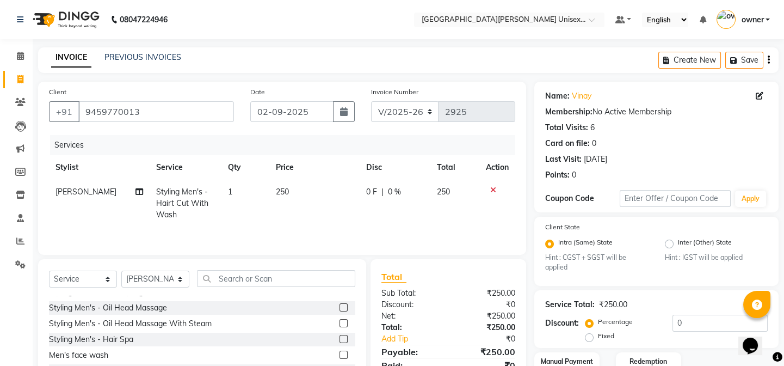
checkbox input "false"
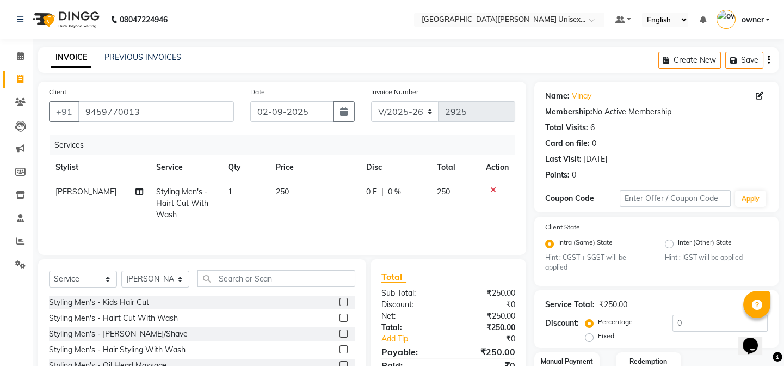
click at [340, 332] on label at bounding box center [344, 333] width 8 height 8
click at [340, 332] on input "checkbox" at bounding box center [343, 333] width 7 height 7
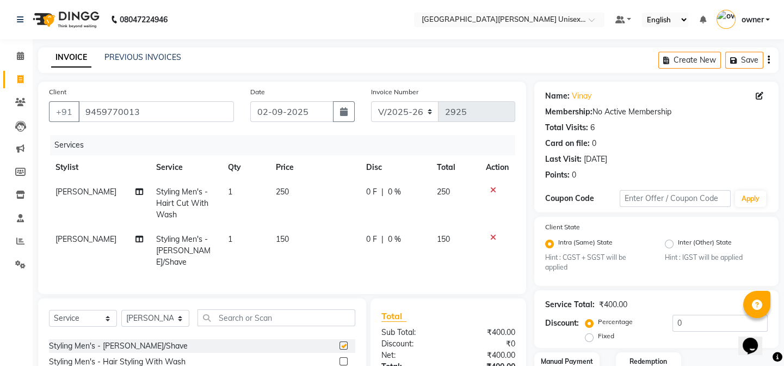
checkbox input "false"
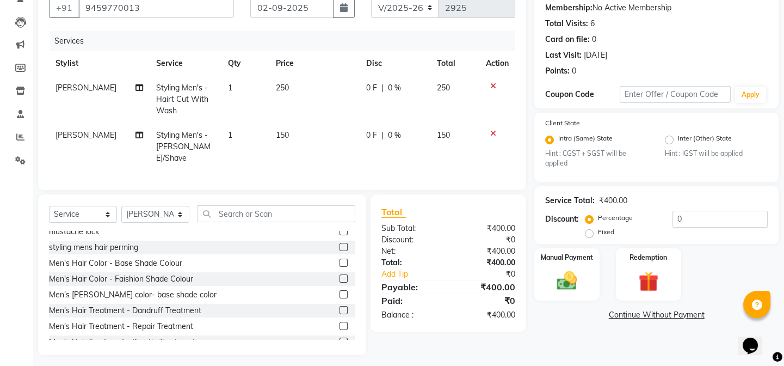
scroll to position [106, 0]
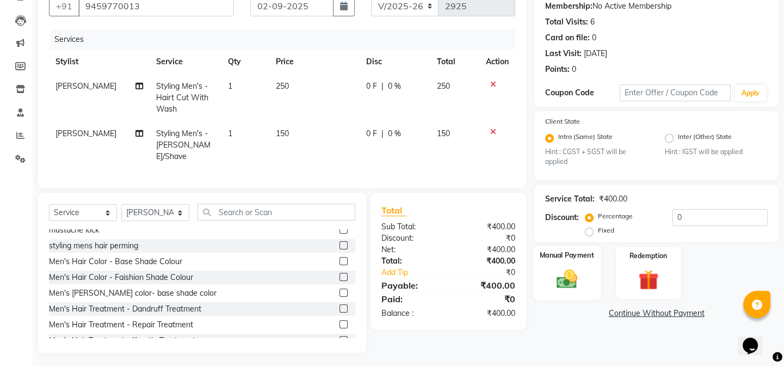
click at [564, 283] on img at bounding box center [567, 279] width 34 height 24
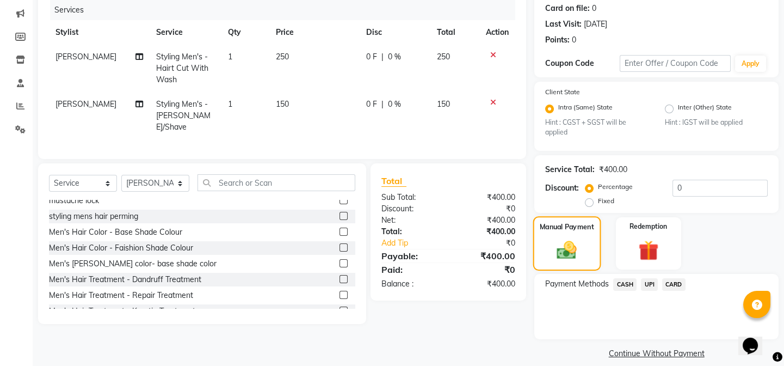
scroll to position [147, 0]
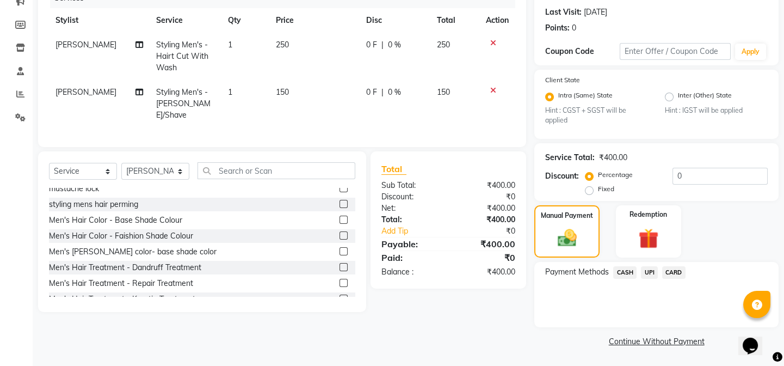
click at [650, 268] on span "UPI" at bounding box center [649, 272] width 17 height 13
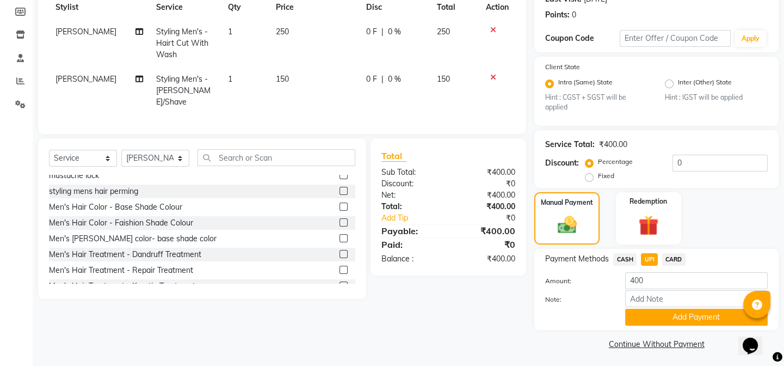
scroll to position [163, 0]
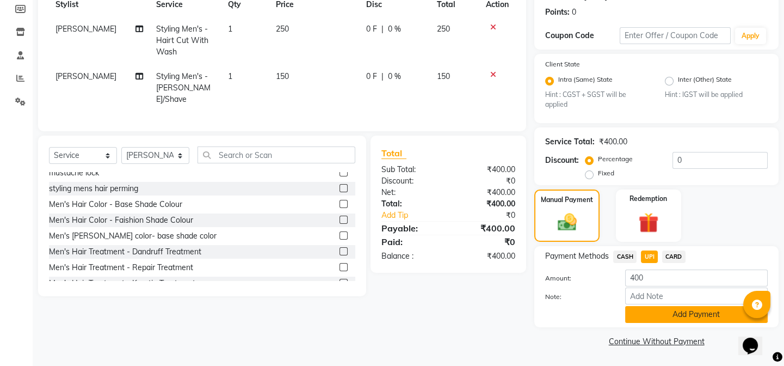
click at [661, 314] on button "Add Payment" at bounding box center [696, 314] width 143 height 17
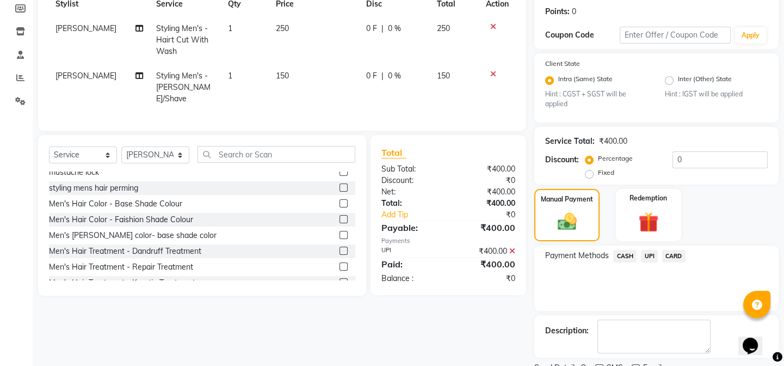
scroll to position [208, 0]
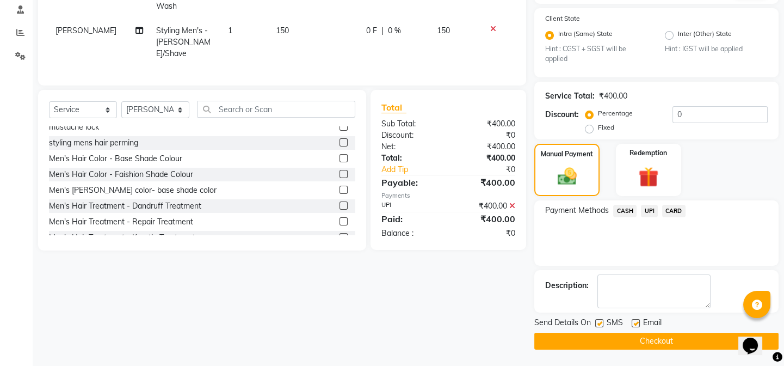
click at [661, 340] on button "Checkout" at bounding box center [656, 340] width 244 height 17
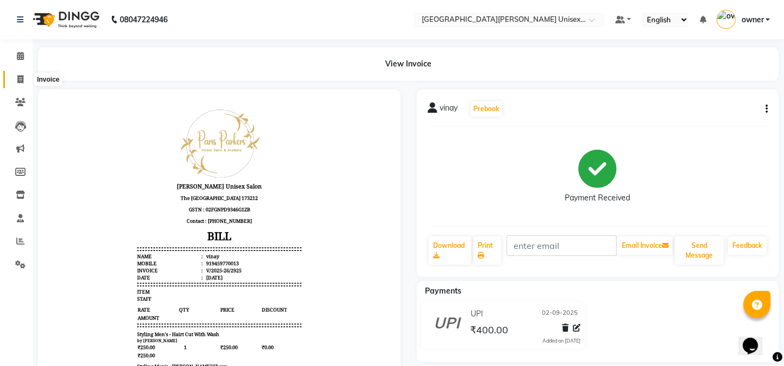
click at [28, 77] on span at bounding box center [20, 79] width 19 height 13
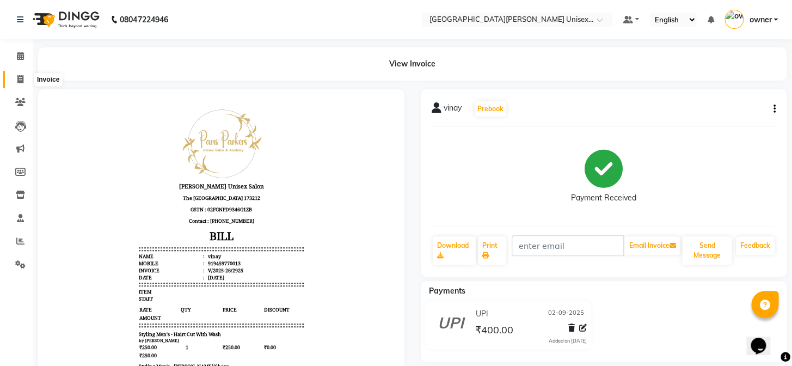
select select "service"
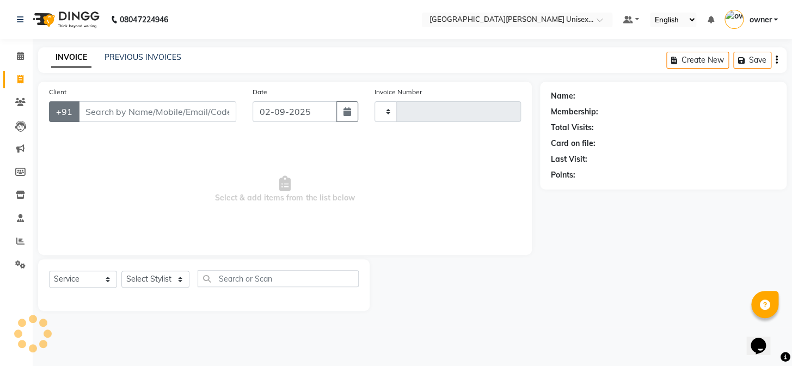
type input "2926"
select select "7055"
click at [106, 109] on input "Client" at bounding box center [157, 111] width 158 height 21
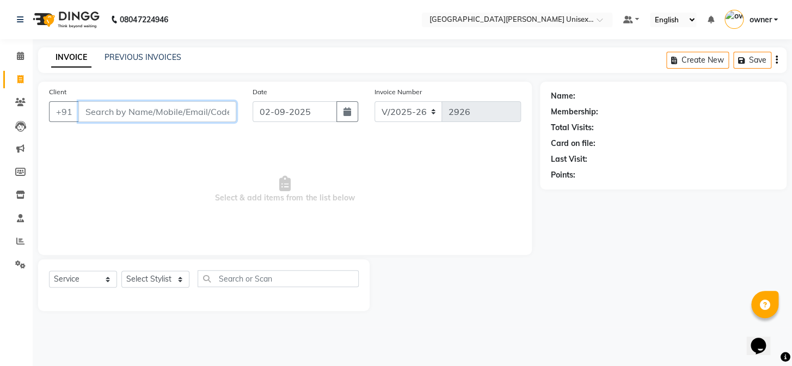
click at [103, 116] on input "Client" at bounding box center [157, 111] width 158 height 21
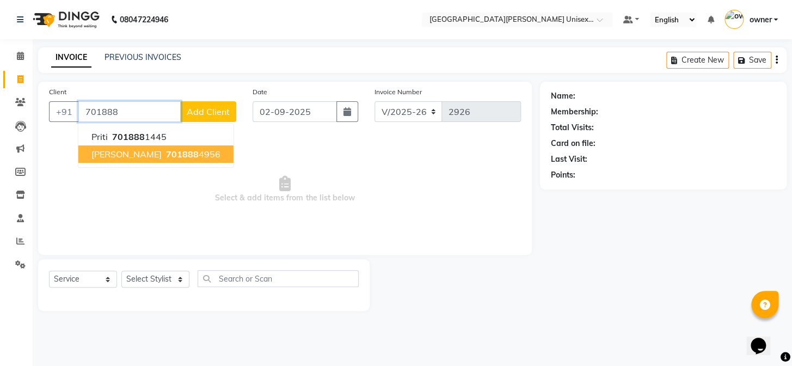
click at [128, 160] on button "[PERSON_NAME] 701888 4956" at bounding box center [155, 153] width 155 height 17
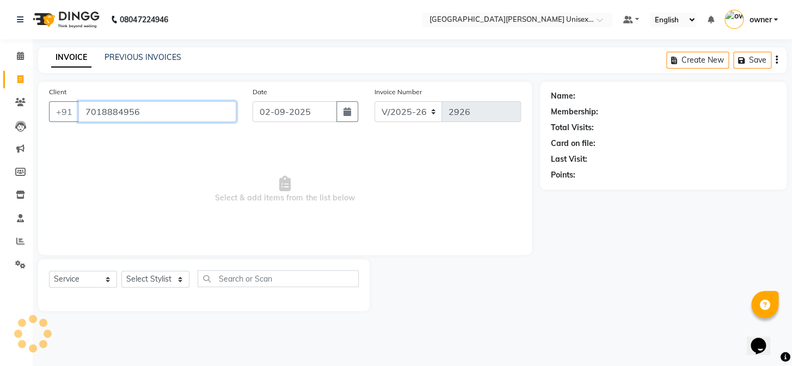
type input "7018884956"
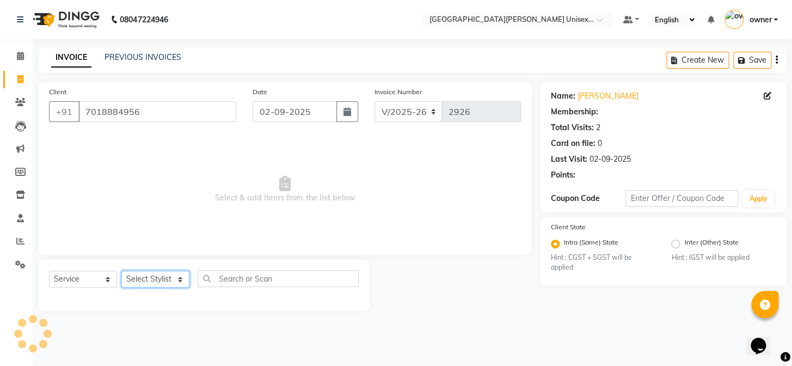
click at [145, 277] on select "Select Stylist anjali [PERSON_NAME] [PERSON_NAME] styler [PERSON_NAME] [PERSON_…" at bounding box center [155, 278] width 68 height 17
select select "58737"
click at [121, 270] on select "Select Stylist anjali [PERSON_NAME] [PERSON_NAME] styler [PERSON_NAME] [PERSON_…" at bounding box center [155, 278] width 68 height 17
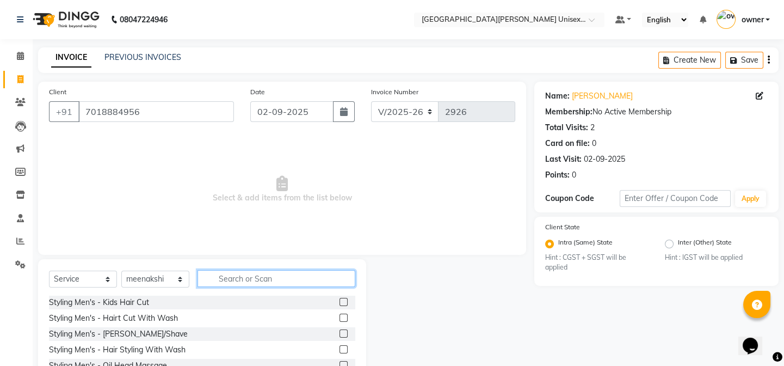
click at [256, 280] on input "text" at bounding box center [277, 278] width 158 height 17
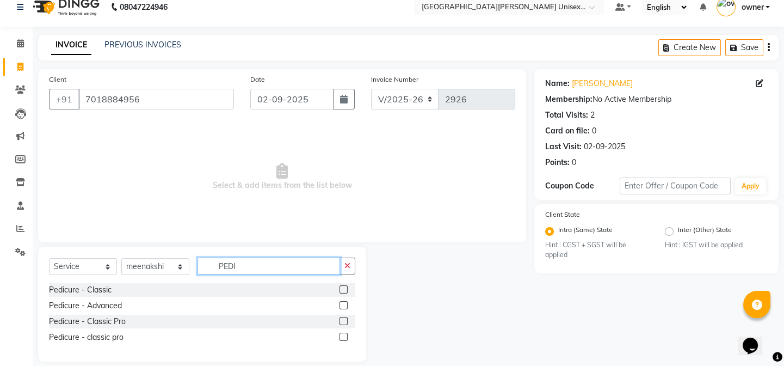
scroll to position [24, 0]
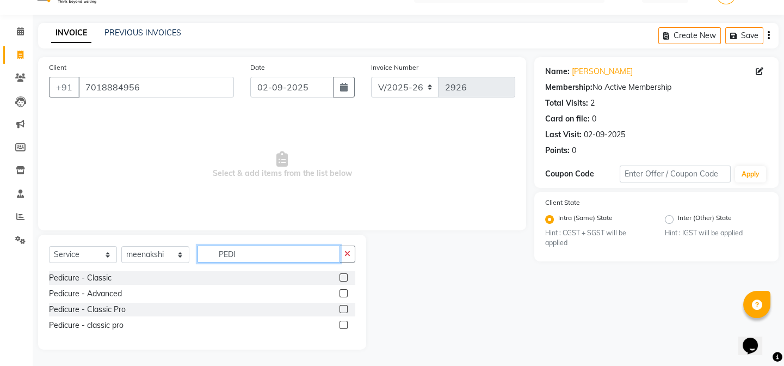
type input "PEDI"
click at [147, 258] on select "Select Stylist anjali [PERSON_NAME] [PERSON_NAME] styler [PERSON_NAME] [PERSON_…" at bounding box center [155, 254] width 68 height 17
click at [121, 246] on select "Select Stylist anjali [PERSON_NAME] [PERSON_NAME] styler [PERSON_NAME] [PERSON_…" at bounding box center [155, 254] width 68 height 17
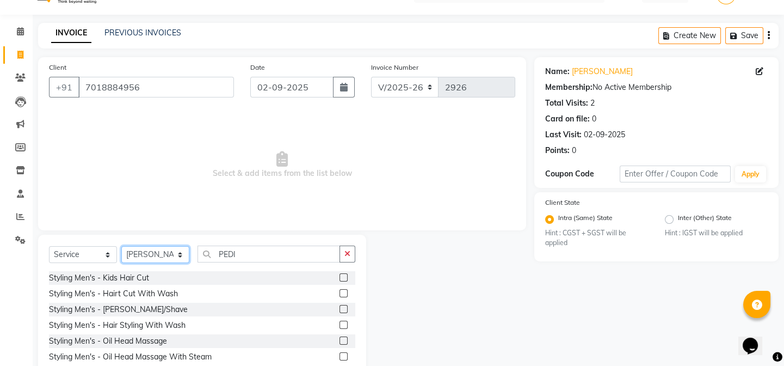
drag, startPoint x: 150, startPoint y: 258, endPoint x: 151, endPoint y: 251, distance: 7.2
click at [151, 259] on select "Select Stylist anjali [PERSON_NAME] [PERSON_NAME] styler [PERSON_NAME] [PERSON_…" at bounding box center [155, 254] width 68 height 17
select select "58731"
click at [121, 246] on select "Select Stylist anjali [PERSON_NAME] [PERSON_NAME] styler [PERSON_NAME] [PERSON_…" at bounding box center [155, 254] width 68 height 17
click at [256, 253] on input "PEDI" at bounding box center [269, 253] width 143 height 17
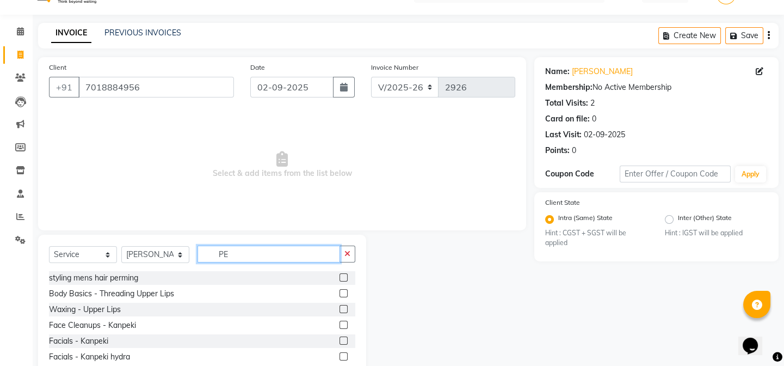
type input "P"
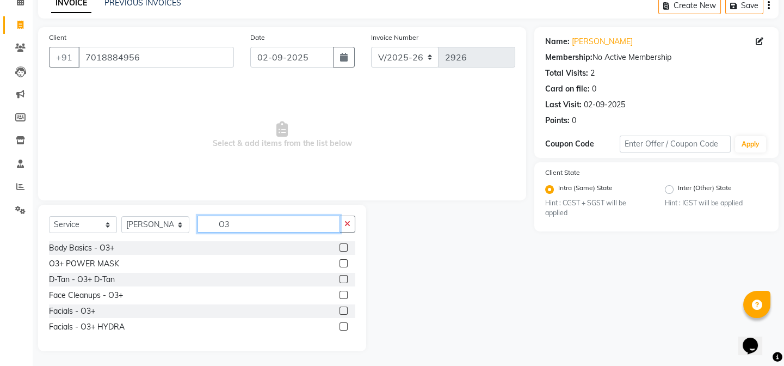
scroll to position [56, 0]
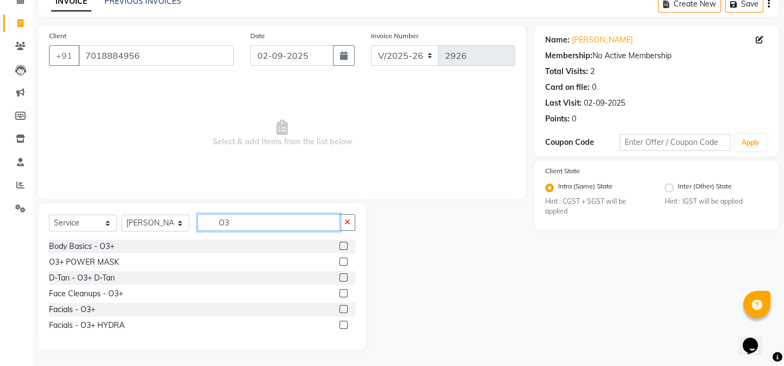
type input "O3"
click at [343, 309] on label at bounding box center [344, 309] width 8 height 8
click at [343, 309] on input "checkbox" at bounding box center [343, 309] width 7 height 7
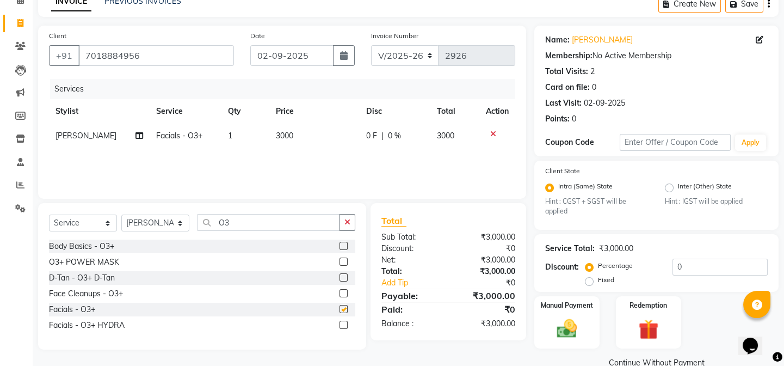
checkbox input "false"
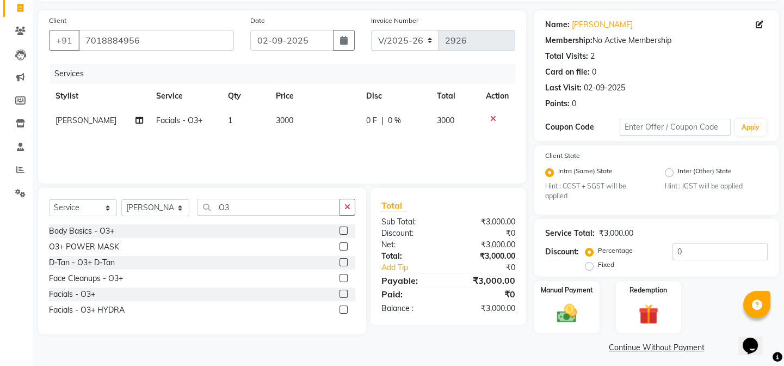
scroll to position [78, 0]
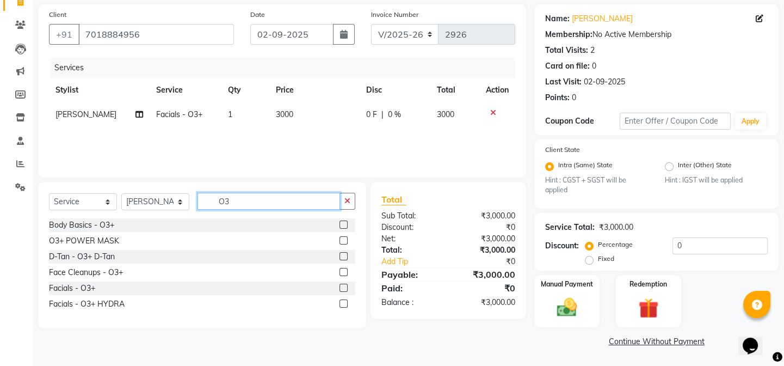
click at [249, 203] on input "O3" at bounding box center [269, 201] width 143 height 17
type input "O"
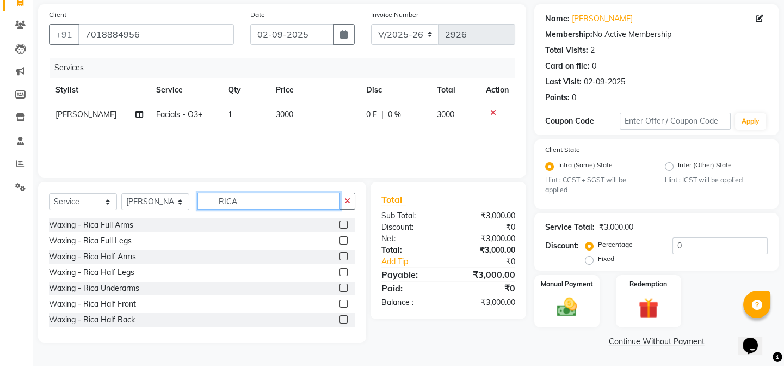
type input "RICA"
click at [340, 224] on label at bounding box center [344, 224] width 8 height 8
click at [340, 224] on input "checkbox" at bounding box center [343, 224] width 7 height 7
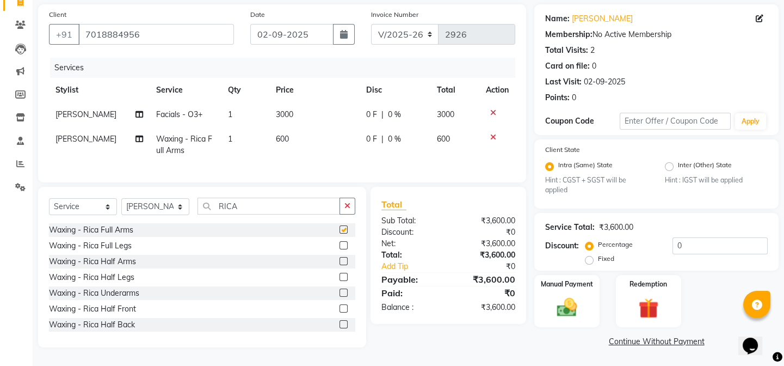
checkbox input "false"
click at [340, 297] on label at bounding box center [344, 292] width 8 height 8
click at [340, 297] on input "checkbox" at bounding box center [343, 293] width 7 height 7
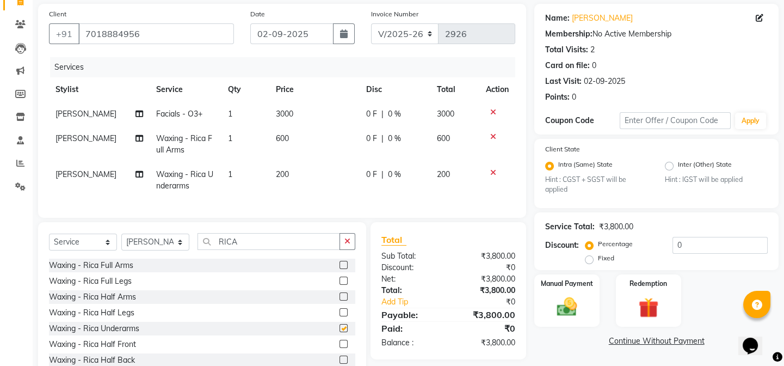
checkbox input "false"
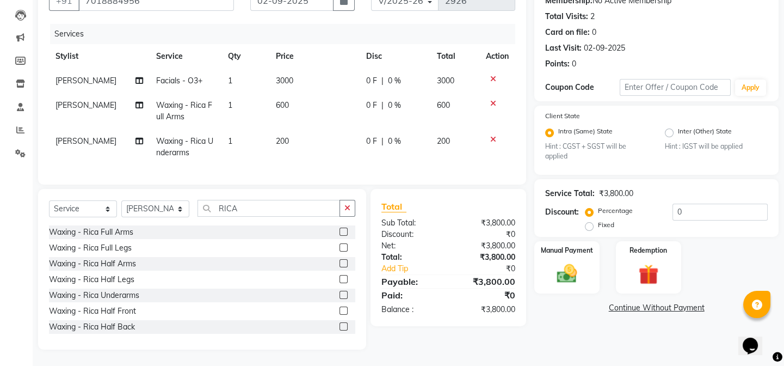
scroll to position [119, 0]
click at [242, 207] on input "RICA" at bounding box center [269, 208] width 143 height 17
type input "R"
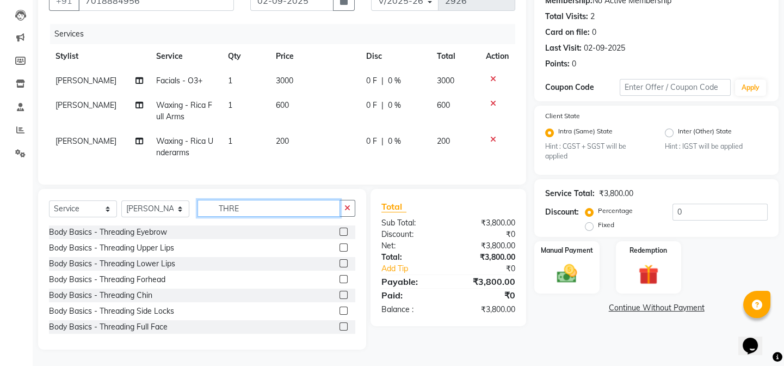
type input "THRE"
drag, startPoint x: 337, startPoint y: 229, endPoint x: 339, endPoint y: 236, distance: 7.3
click at [340, 228] on label at bounding box center [344, 231] width 8 height 8
click at [340, 229] on input "checkbox" at bounding box center [343, 232] width 7 height 7
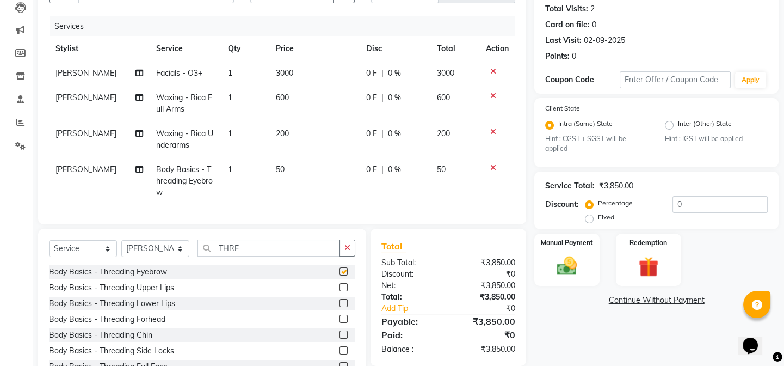
checkbox input "false"
click at [340, 291] on label at bounding box center [344, 287] width 8 height 8
click at [340, 291] on input "checkbox" at bounding box center [343, 287] width 7 height 7
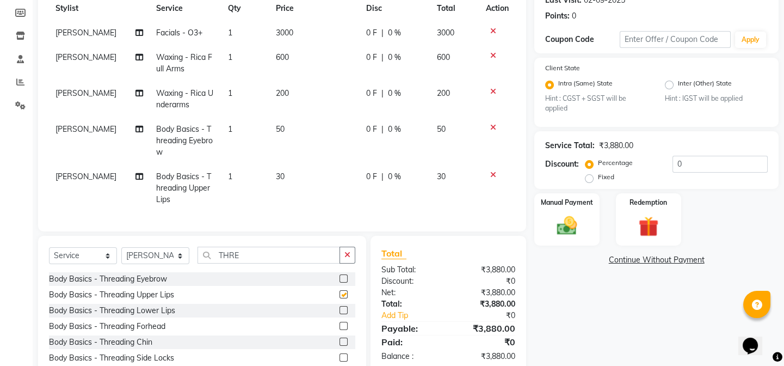
checkbox input "false"
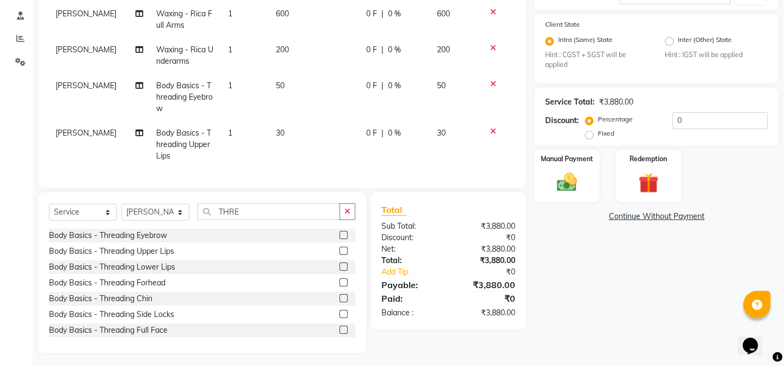
scroll to position [213, 0]
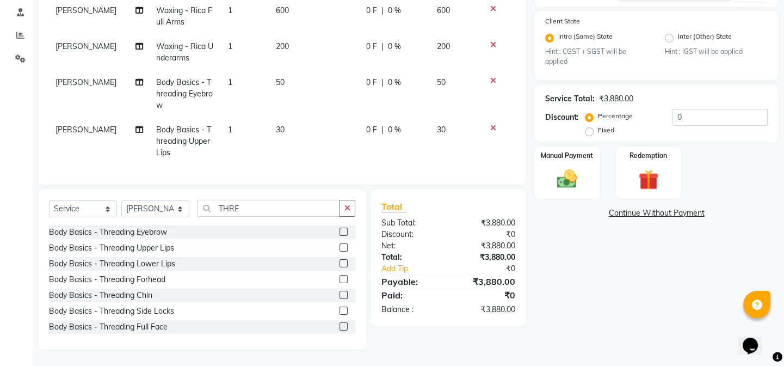
click at [340, 279] on label at bounding box center [344, 279] width 8 height 8
click at [340, 279] on input "checkbox" at bounding box center [343, 279] width 7 height 7
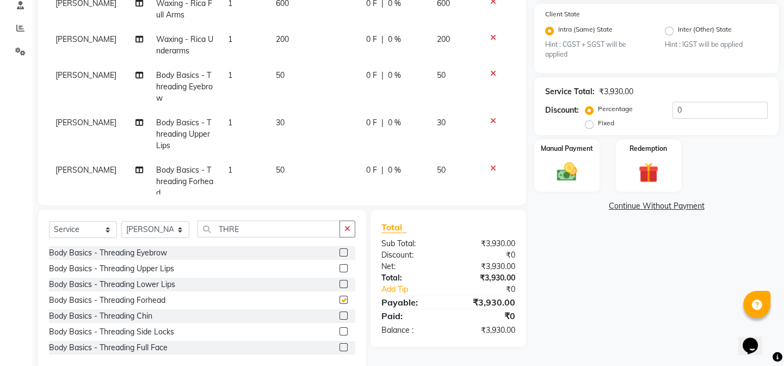
scroll to position [1, 0]
checkbox input "false"
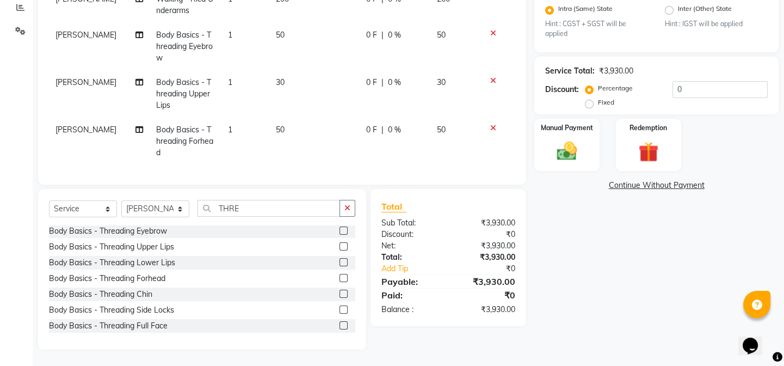
scroll to position [234, 0]
click at [174, 210] on select "Select Stylist anjali [PERSON_NAME] [PERSON_NAME] styler [PERSON_NAME] [PERSON_…" at bounding box center [155, 208] width 68 height 17
select select "58737"
click at [121, 200] on select "Select Stylist anjali [PERSON_NAME] [PERSON_NAME] styler [PERSON_NAME] [PERSON_…" at bounding box center [155, 208] width 68 height 17
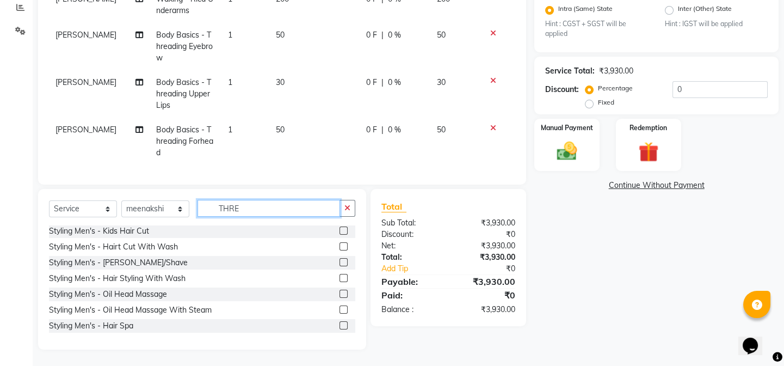
click at [250, 200] on input "THRE" at bounding box center [269, 208] width 143 height 17
type input "T"
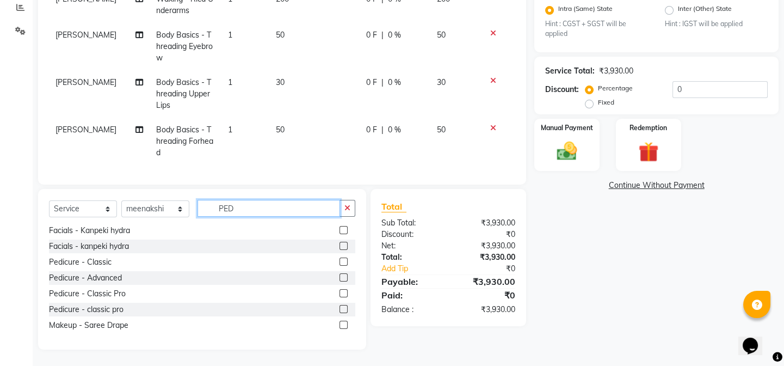
scroll to position [210, 0]
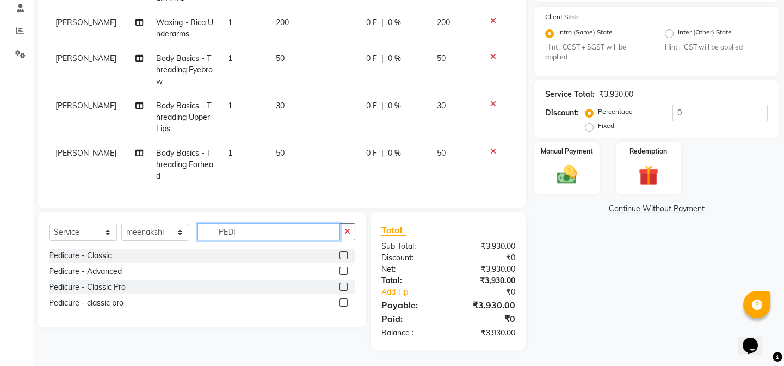
type input "PEDI"
click at [343, 254] on label at bounding box center [344, 255] width 8 height 8
click at [343, 254] on input "checkbox" at bounding box center [343, 255] width 7 height 7
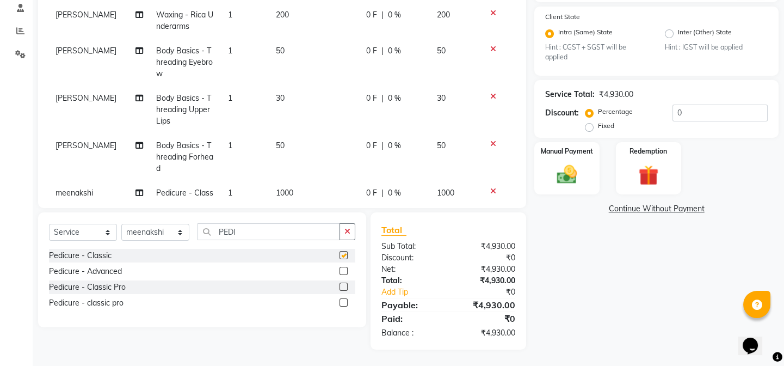
checkbox input "false"
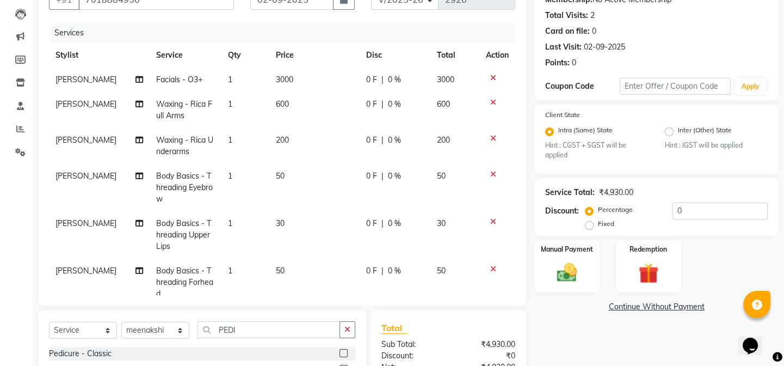
scroll to position [111, 0]
click at [373, 82] on div "0 F | 0 %" at bounding box center [395, 80] width 58 height 11
select select "58731"
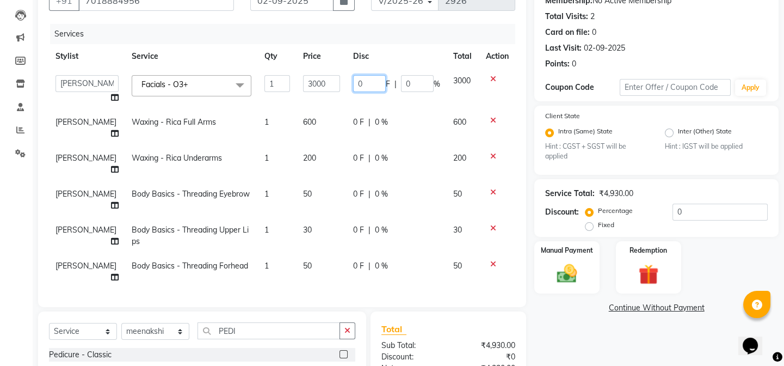
click at [373, 82] on input "0" at bounding box center [369, 83] width 33 height 17
type input "200"
click at [389, 96] on tbody "anjali [PERSON_NAME] [PERSON_NAME] styler [PERSON_NAME] [PERSON_NAME] [PERSON_N…" at bounding box center [282, 191] width 466 height 245
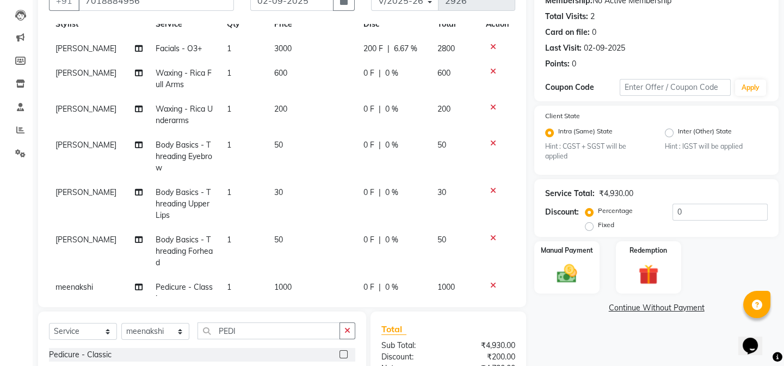
scroll to position [63, 0]
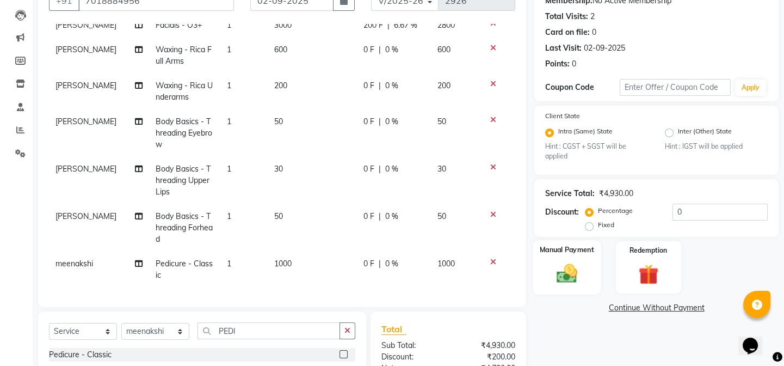
click at [565, 280] on img at bounding box center [567, 274] width 34 height 24
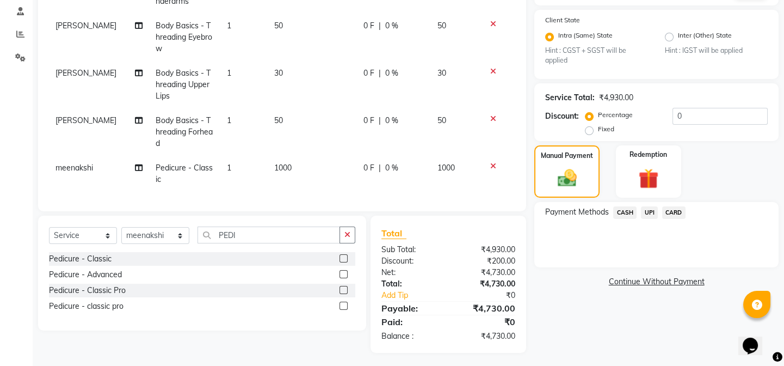
scroll to position [210, 0]
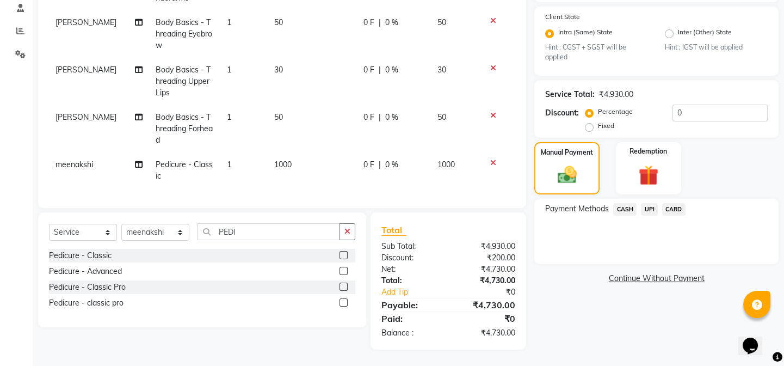
click at [651, 212] on span "UPI" at bounding box center [649, 209] width 17 height 13
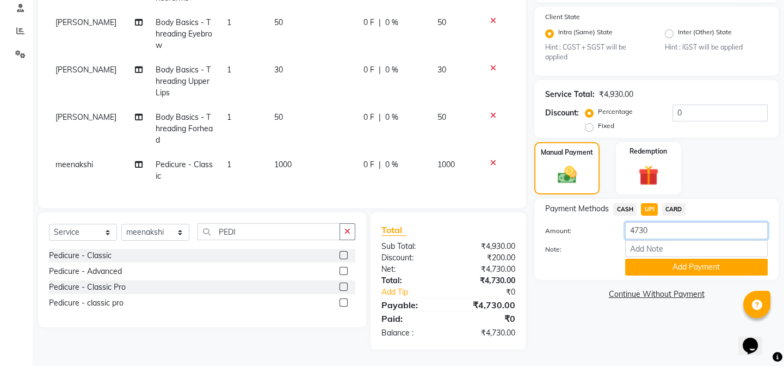
click at [659, 233] on input "4730" at bounding box center [696, 230] width 143 height 17
type input "4"
type input "3000"
click at [658, 266] on button "Add Payment" at bounding box center [696, 266] width 143 height 17
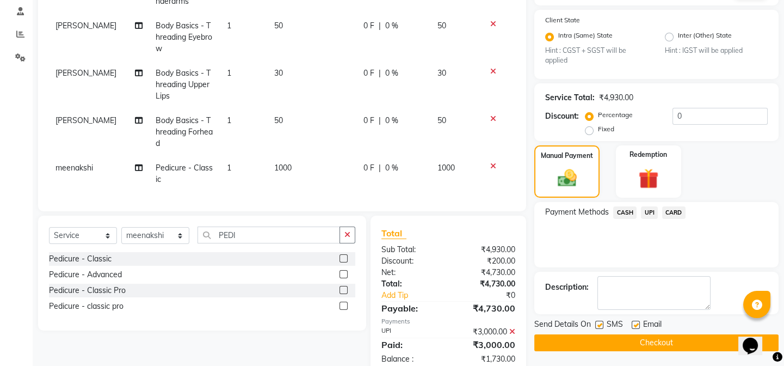
scroll to position [183, 0]
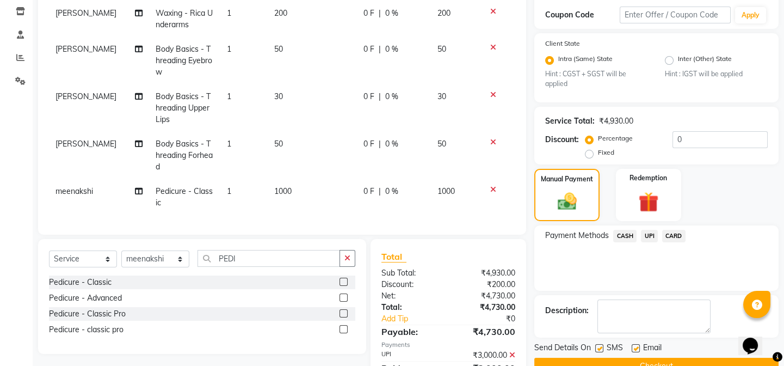
click at [512, 350] on span at bounding box center [512, 355] width 6 height 10
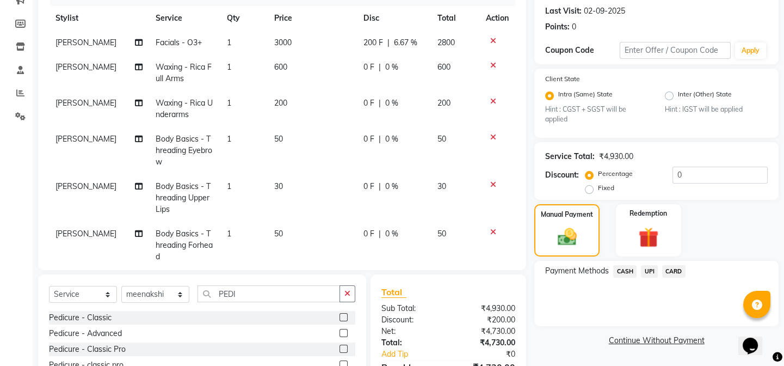
scroll to position [0, 0]
click at [368, 44] on span "200 F" at bounding box center [374, 43] width 20 height 11
select select "58731"
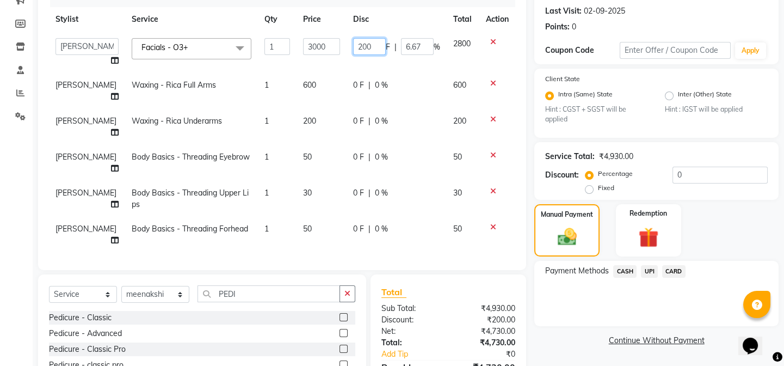
click at [362, 43] on input "200" at bounding box center [369, 46] width 33 height 17
type input "2"
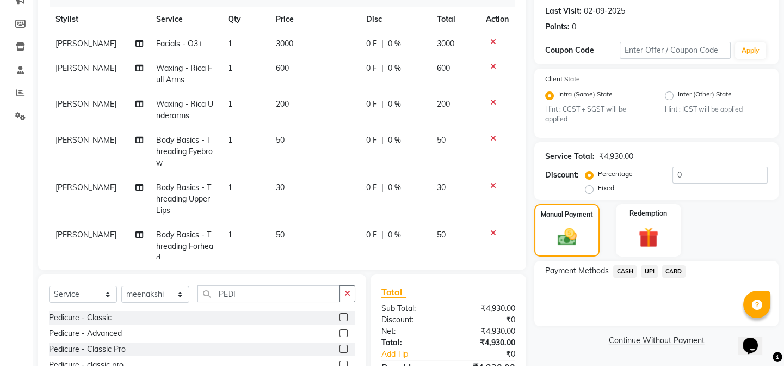
click at [335, 67] on tbody "[PERSON_NAME] Facials - O3+ 1 3000 0 F | 0 % 3000 [PERSON_NAME] Waxing - Rica F…" at bounding box center [282, 169] width 466 height 274
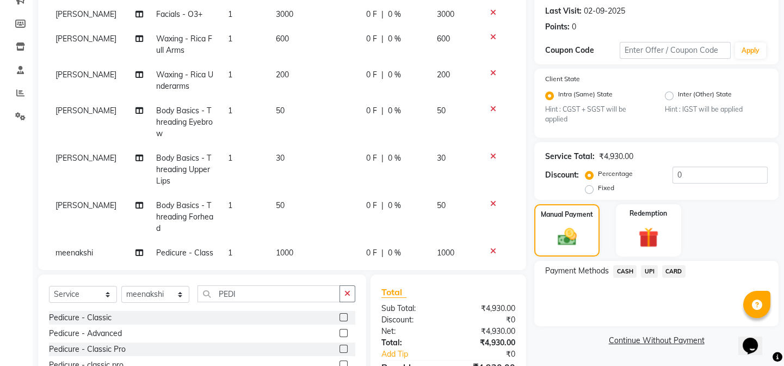
scroll to position [63, 0]
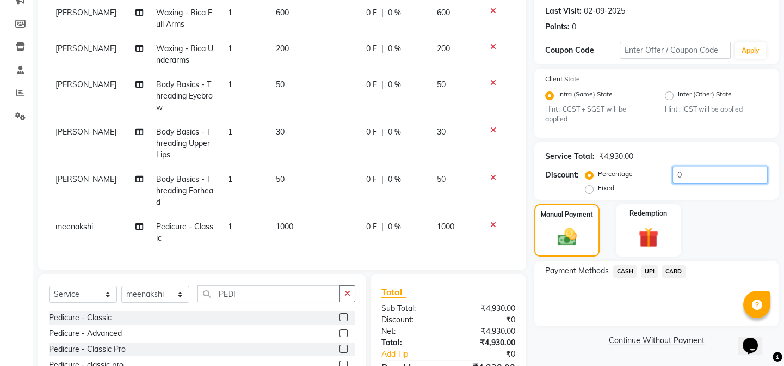
click at [686, 174] on input "0" at bounding box center [720, 175] width 95 height 17
type input "1"
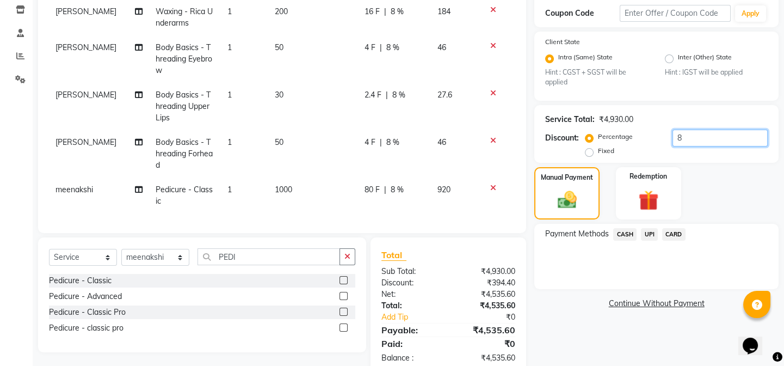
scroll to position [210, 0]
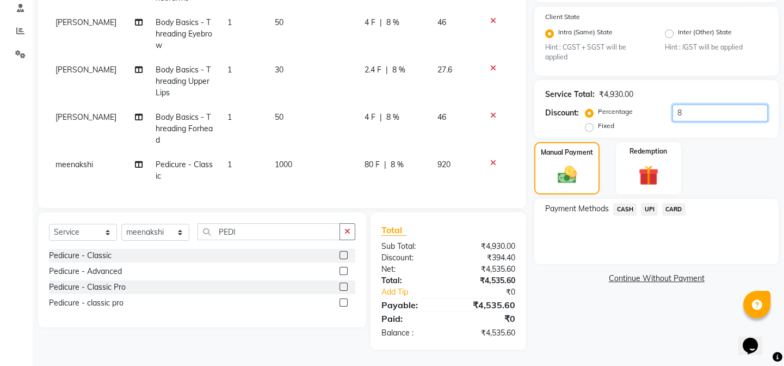
type input "8"
click at [651, 211] on span "UPI" at bounding box center [649, 209] width 17 height 13
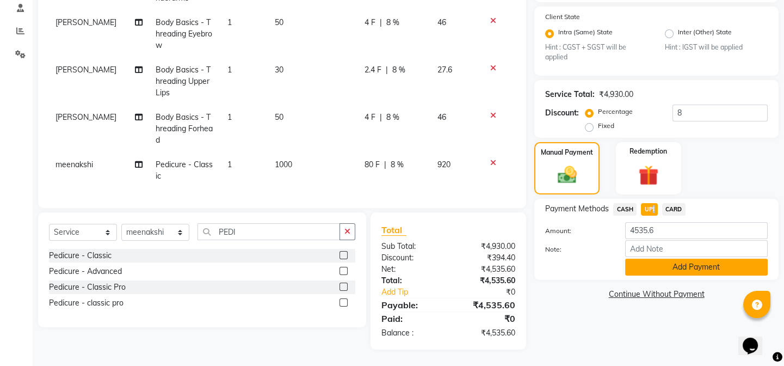
click at [649, 265] on button "Add Payment" at bounding box center [696, 266] width 143 height 17
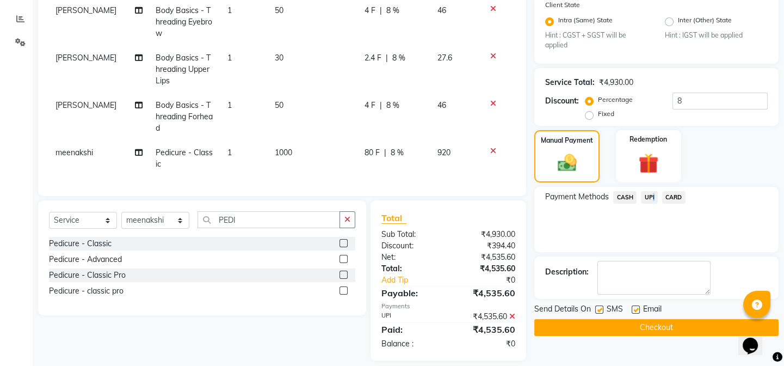
scroll to position [233, 0]
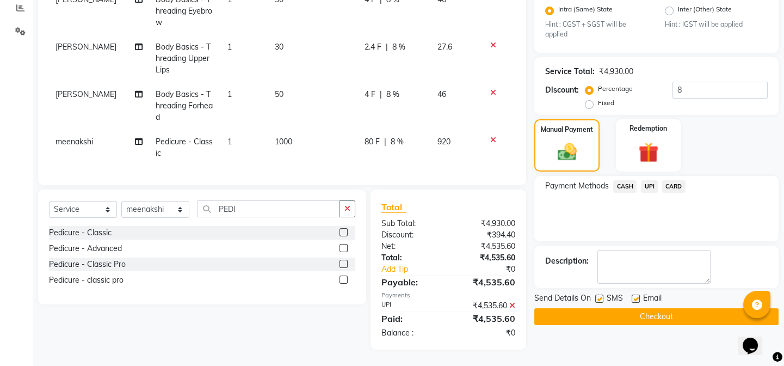
click at [645, 186] on span "UPI" at bounding box center [649, 186] width 17 height 13
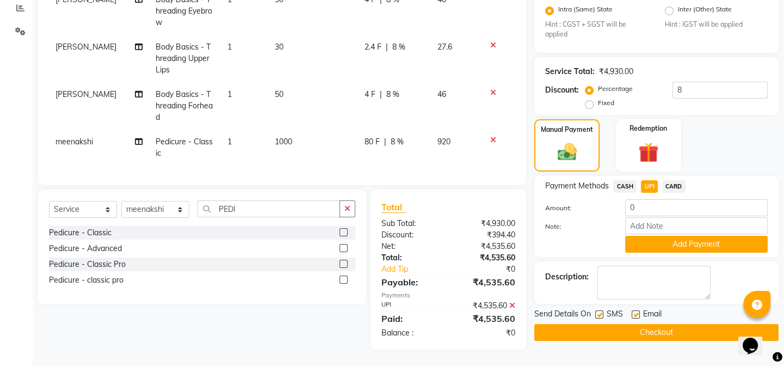
click at [623, 188] on span "CASH" at bounding box center [624, 186] width 23 height 13
click at [648, 207] on input "0" at bounding box center [696, 207] width 143 height 17
type input "3000"
click at [659, 238] on button "Add Payment" at bounding box center [696, 244] width 143 height 17
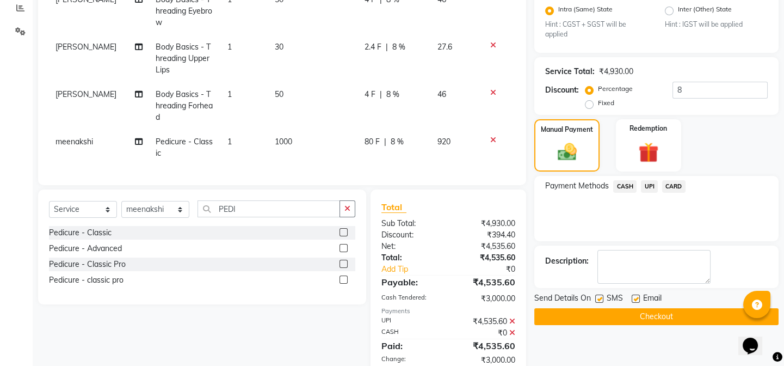
click at [645, 185] on span "UPI" at bounding box center [649, 186] width 17 height 13
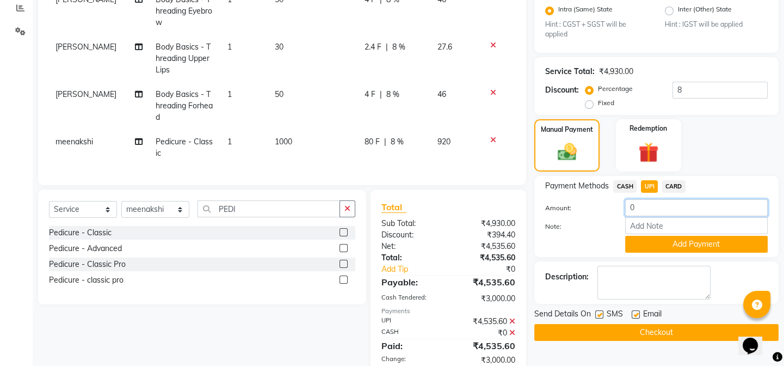
click at [654, 213] on input "0" at bounding box center [696, 207] width 143 height 17
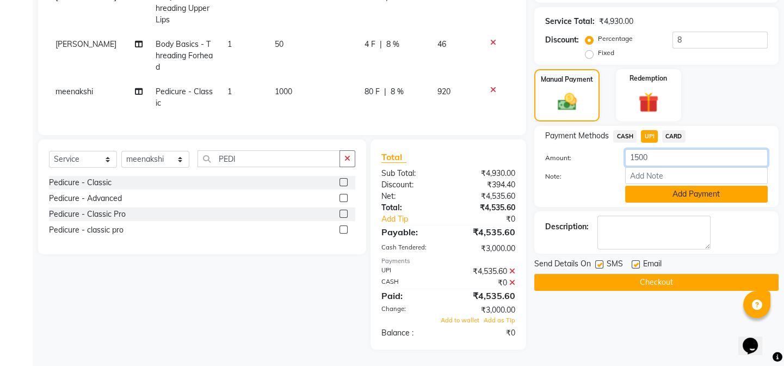
type input "1500"
click at [686, 193] on button "Add Payment" at bounding box center [696, 194] width 143 height 17
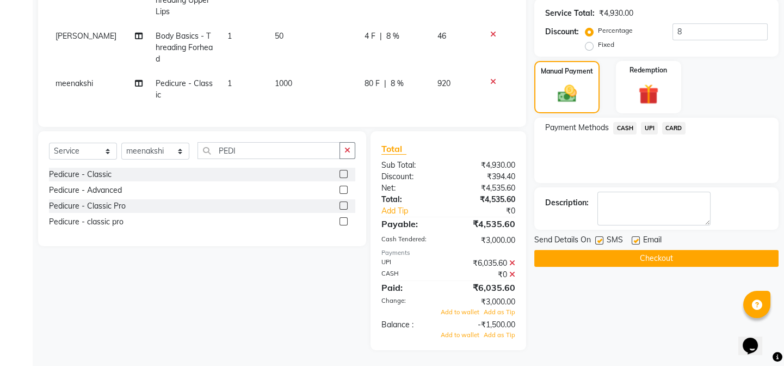
scroll to position [292, 0]
click at [652, 129] on span "UPI" at bounding box center [649, 127] width 17 height 13
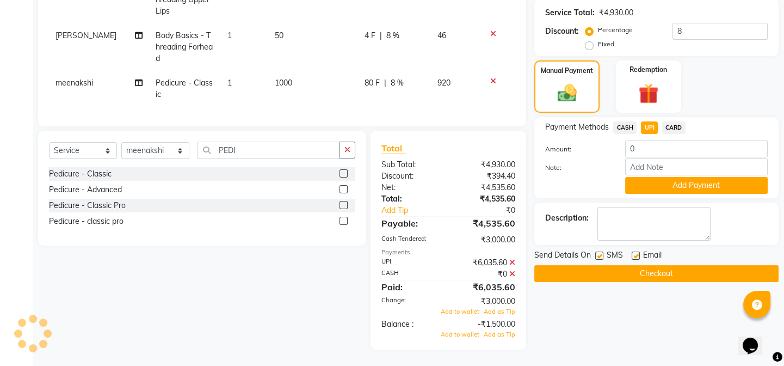
click at [628, 130] on span "CASH" at bounding box center [624, 127] width 23 height 13
click at [648, 130] on span "UPI" at bounding box center [649, 127] width 17 height 13
click at [643, 150] on input "0" at bounding box center [696, 148] width 143 height 17
type input "1500"
click at [671, 188] on button "Add Payment" at bounding box center [696, 185] width 143 height 17
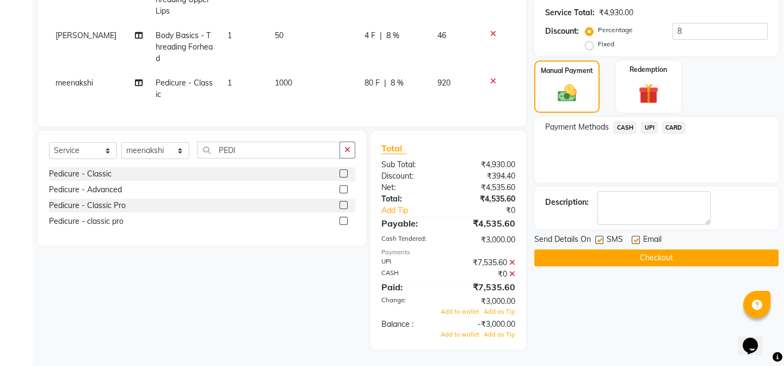
click at [514, 260] on icon at bounding box center [512, 262] width 6 height 8
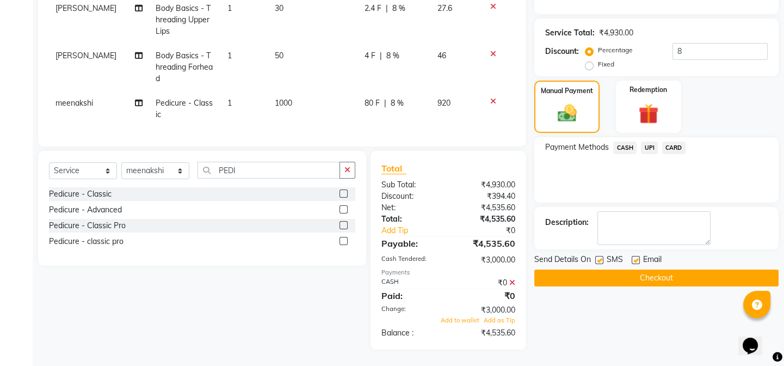
click at [511, 282] on icon at bounding box center [512, 283] width 6 height 8
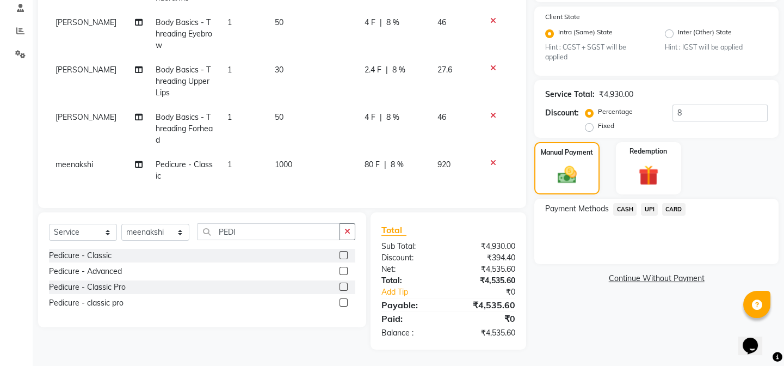
click at [625, 211] on span "CASH" at bounding box center [624, 209] width 23 height 13
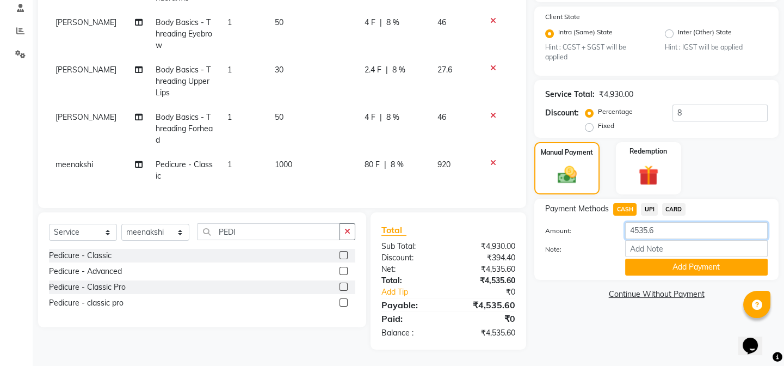
click at [666, 225] on input "4535.6" at bounding box center [696, 230] width 143 height 17
type input "4"
type input "3000"
click at [673, 266] on button "Add Payment" at bounding box center [696, 266] width 143 height 17
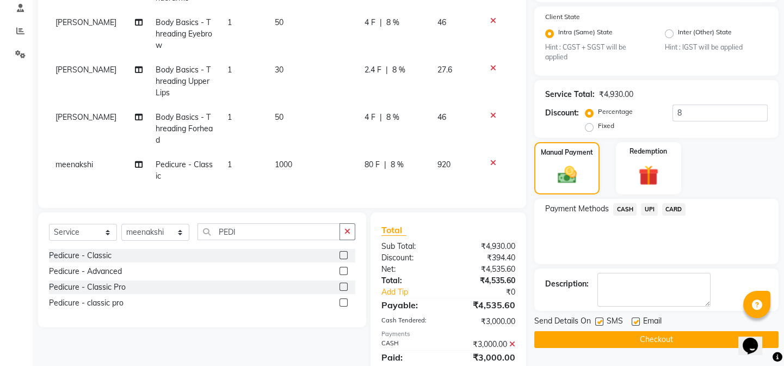
click at [652, 208] on span "UPI" at bounding box center [649, 209] width 17 height 13
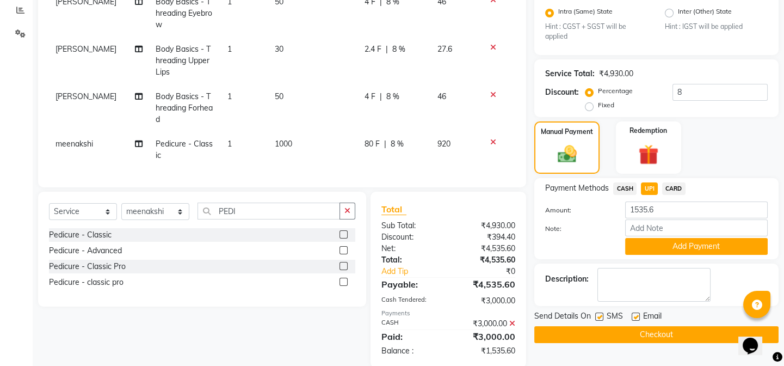
scroll to position [249, 0]
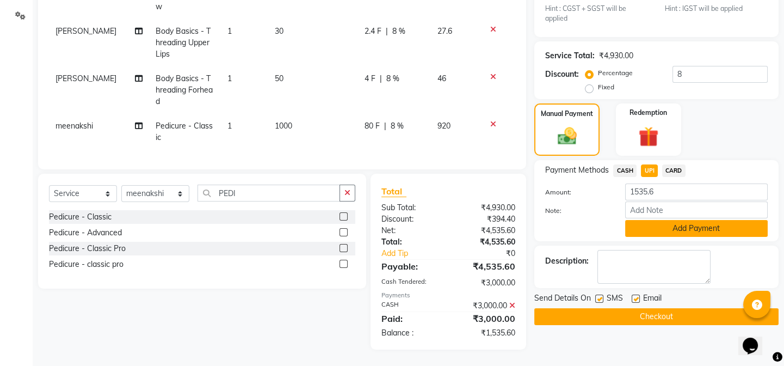
click at [656, 232] on button "Add Payment" at bounding box center [696, 228] width 143 height 17
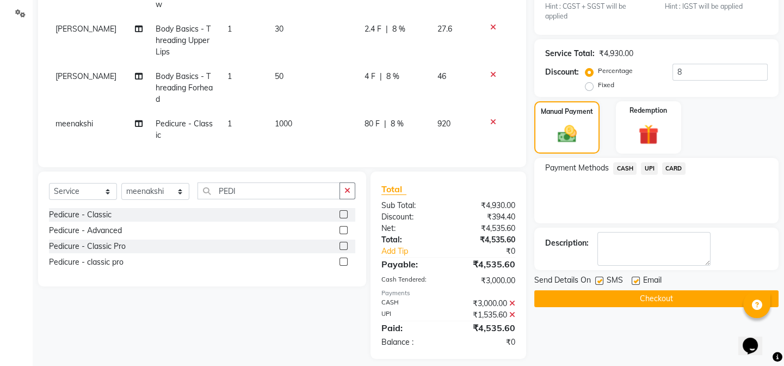
scroll to position [260, 0]
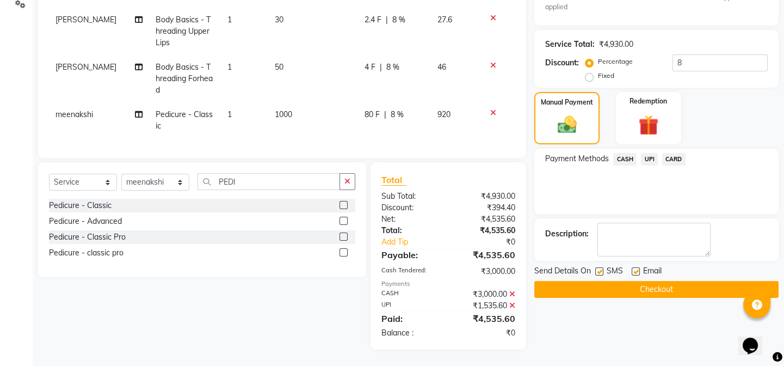
click at [626, 286] on button "Checkout" at bounding box center [656, 289] width 244 height 17
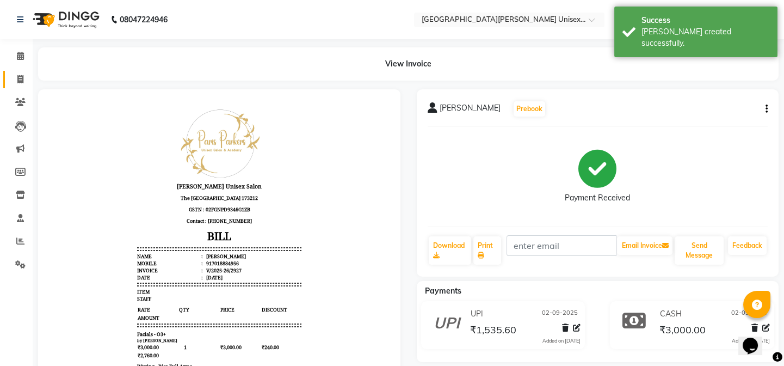
click at [16, 84] on span at bounding box center [20, 79] width 19 height 13
select select "service"
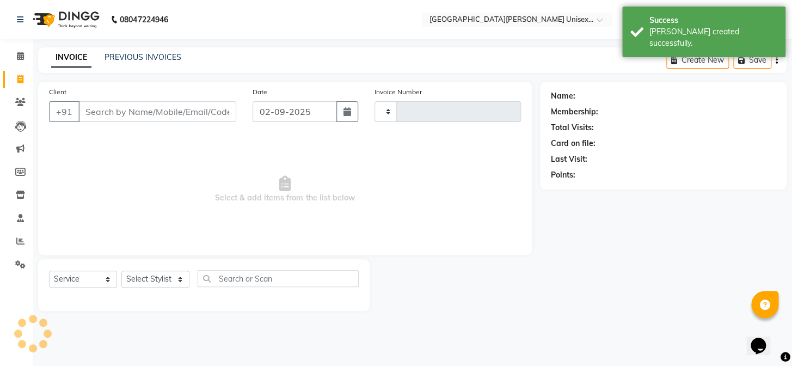
type input "2928"
select select "7055"
click at [129, 56] on link "PREVIOUS INVOICES" at bounding box center [142, 57] width 77 height 10
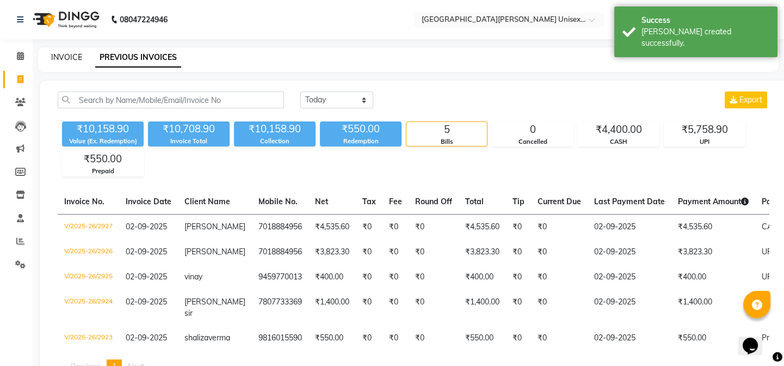
click at [65, 59] on link "INVOICE" at bounding box center [66, 57] width 31 height 10
select select "service"
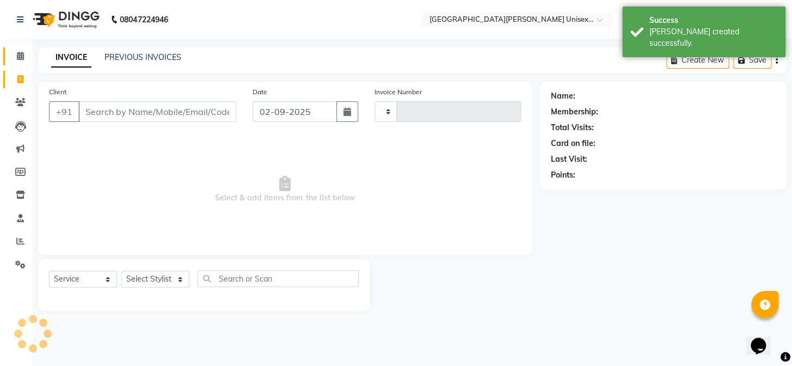
type input "2928"
select select "7055"
click at [21, 58] on icon at bounding box center [20, 56] width 7 height 8
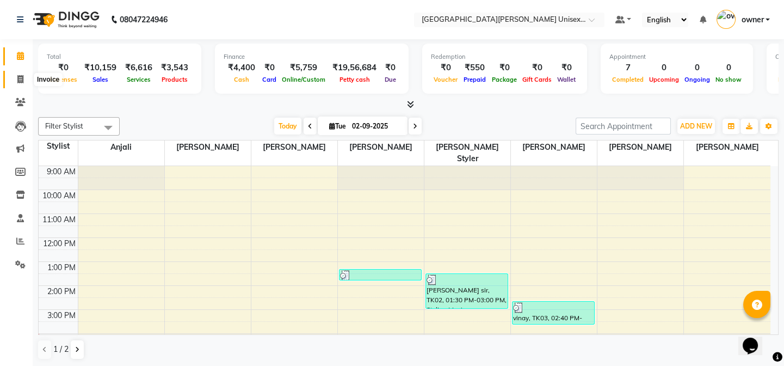
drag, startPoint x: 26, startPoint y: 76, endPoint x: 41, endPoint y: 85, distance: 17.1
click at [26, 76] on span at bounding box center [20, 79] width 19 height 13
select select "service"
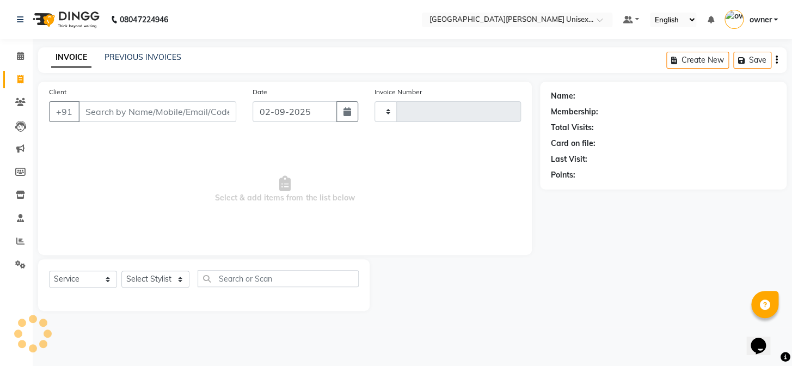
type input "2928"
select select "7055"
click at [116, 110] on input "Client" at bounding box center [157, 111] width 158 height 21
